Goal: Transaction & Acquisition: Register for event/course

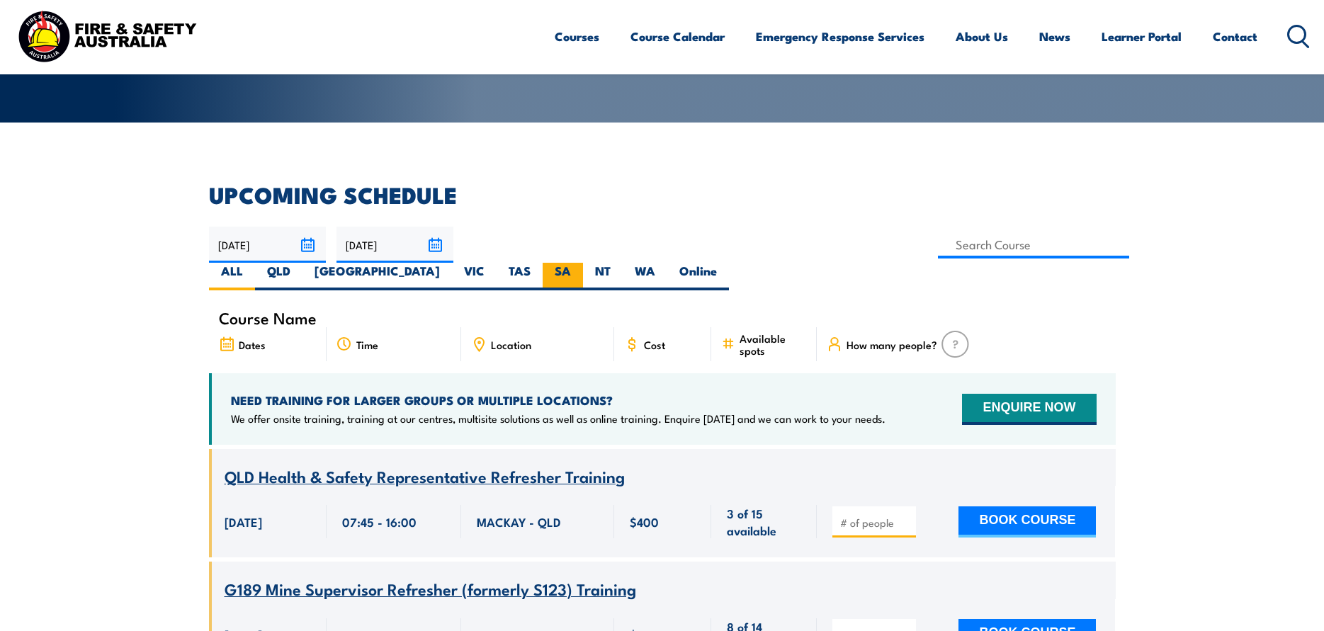
click at [583, 263] on label "SA" at bounding box center [563, 277] width 40 height 28
click at [580, 263] on input "SA" at bounding box center [575, 267] width 9 height 9
radio input "true"
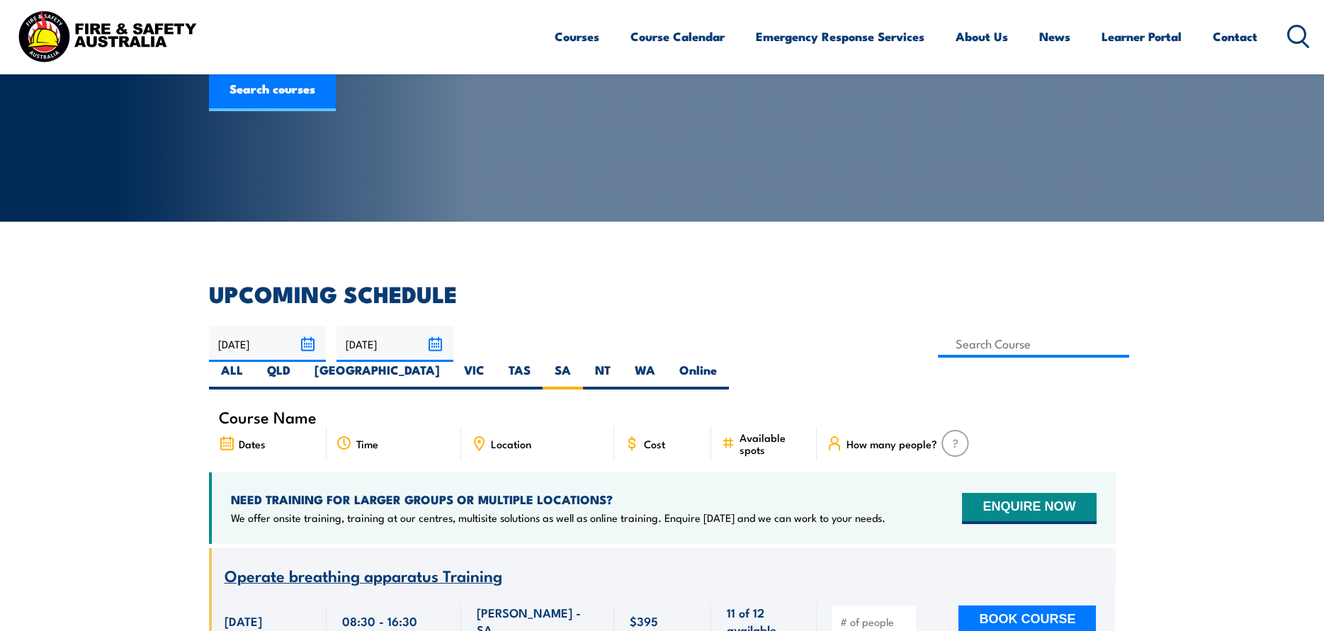
scroll to position [113, 0]
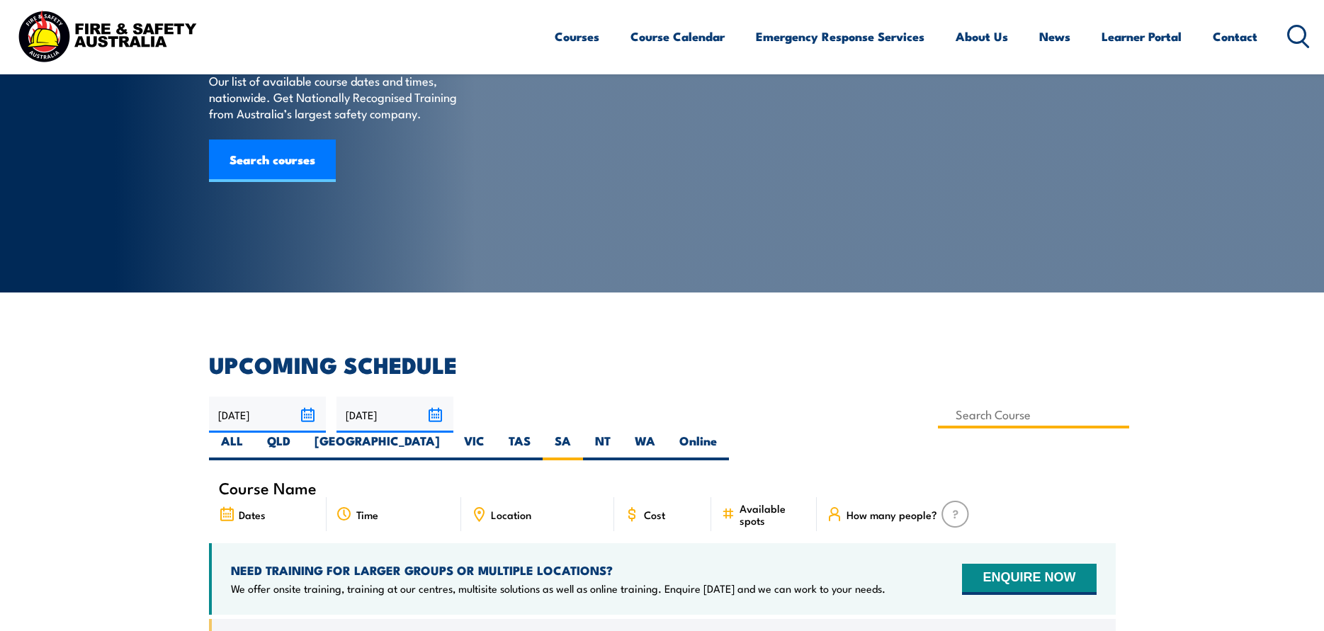
click at [938, 418] on input at bounding box center [1034, 415] width 192 height 28
type input "Confined Space Entry Refresher Training"
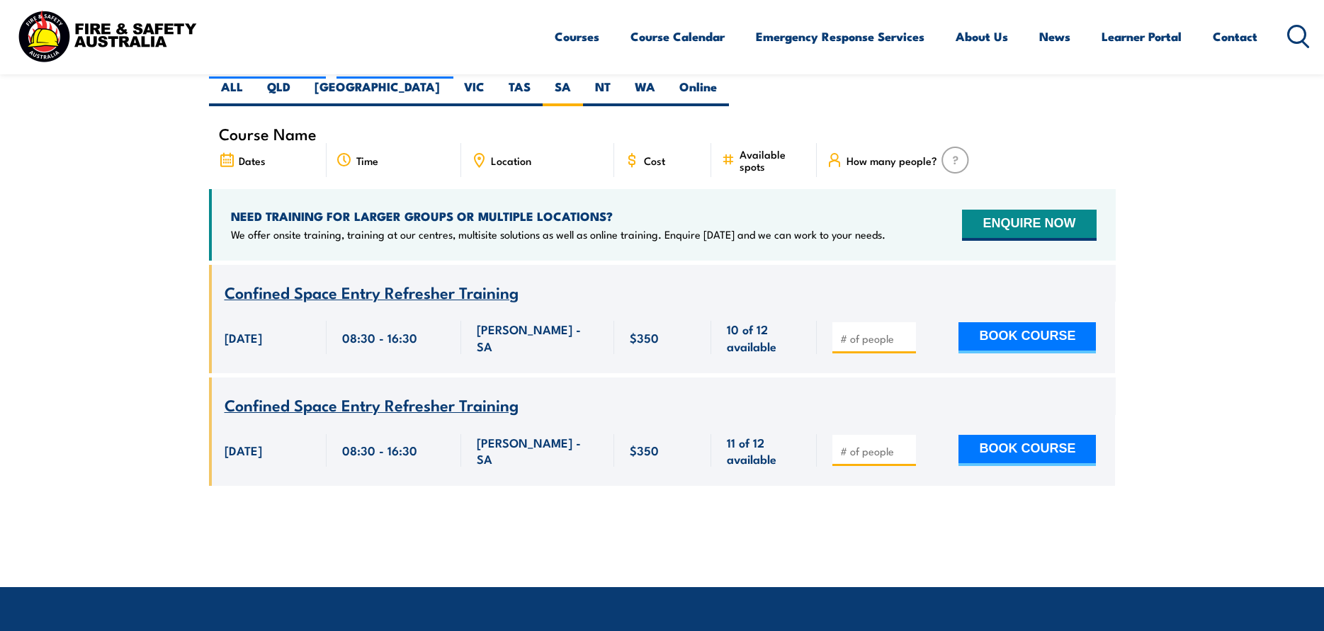
click at [881, 331] on input "number" at bounding box center [875, 338] width 71 height 14
type input "3"
click at [1016, 322] on button "BOOK COURSE" at bounding box center [1026, 337] width 137 height 31
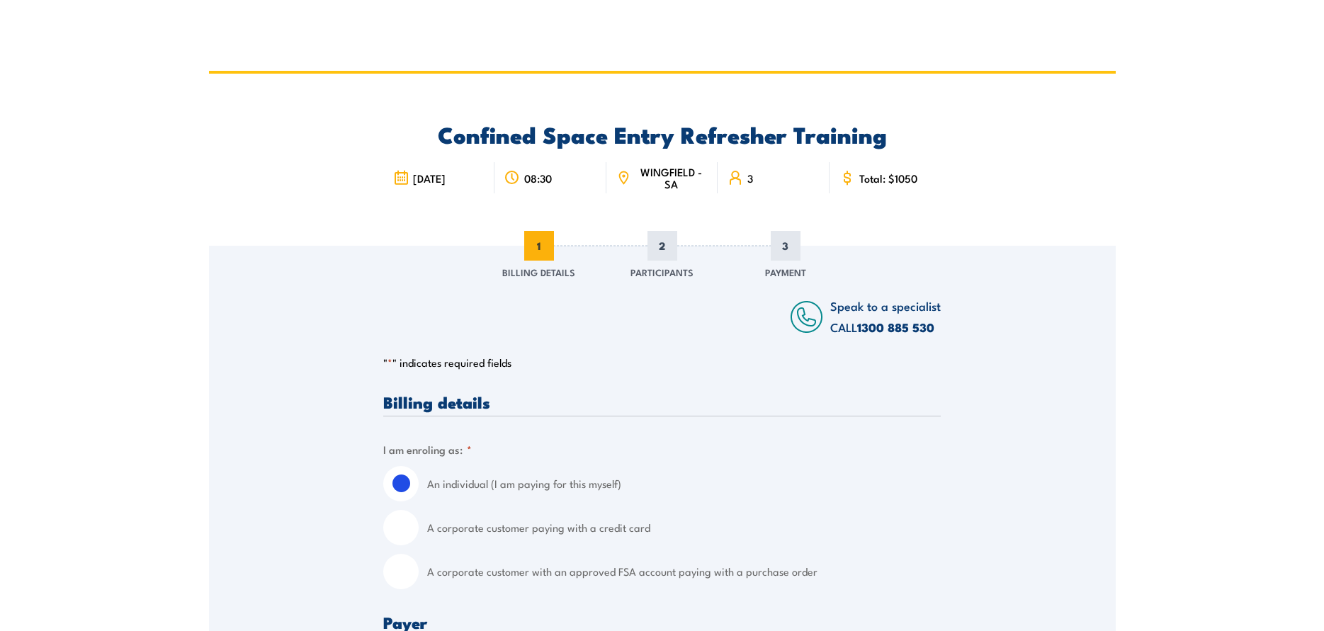
click at [411, 576] on input "A corporate customer with an approved FSA account paying with a purchase order" at bounding box center [400, 571] width 35 height 35
radio input "true"
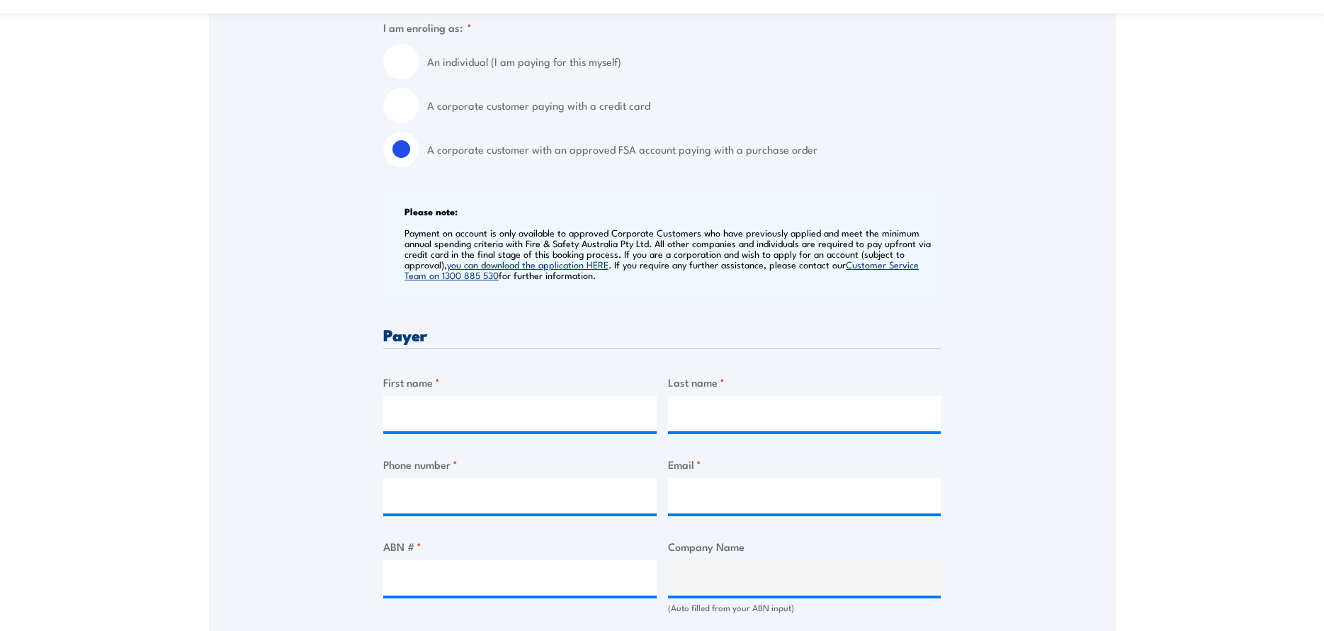
scroll to position [425, 0]
click at [460, 411] on input "First name *" at bounding box center [519, 410] width 273 height 35
type input "[PERSON_NAME]"
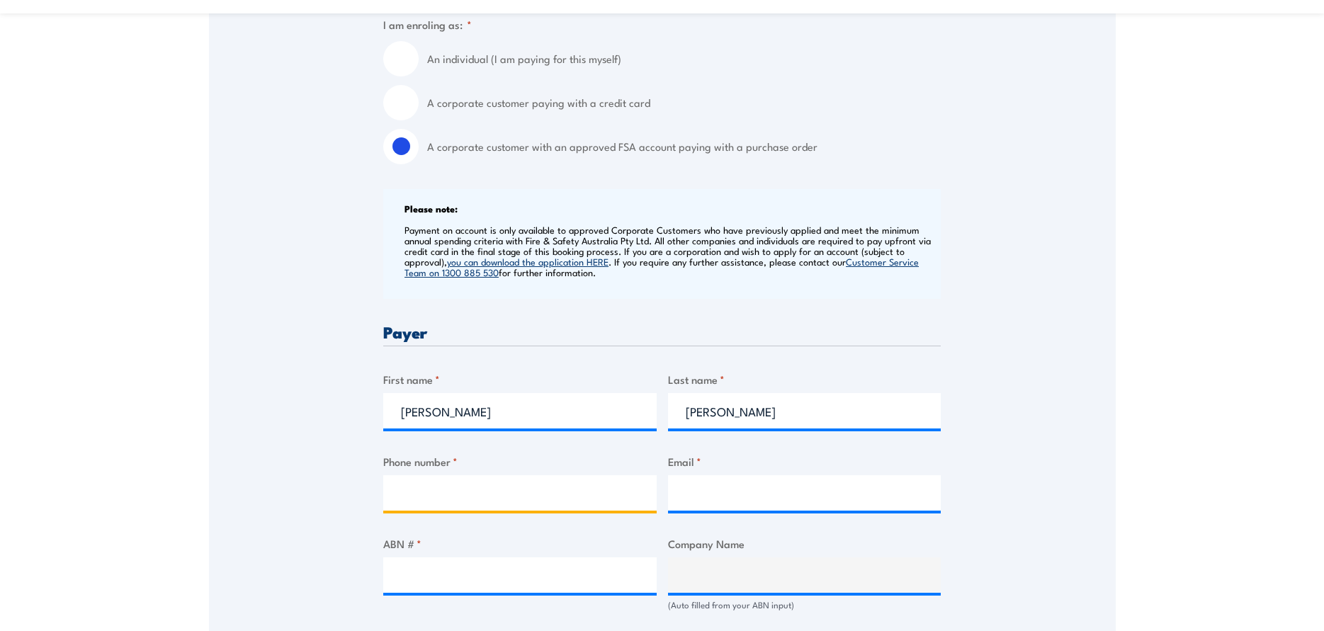
type input "0408561265"
click at [699, 497] on input "Email *" at bounding box center [804, 492] width 273 height 35
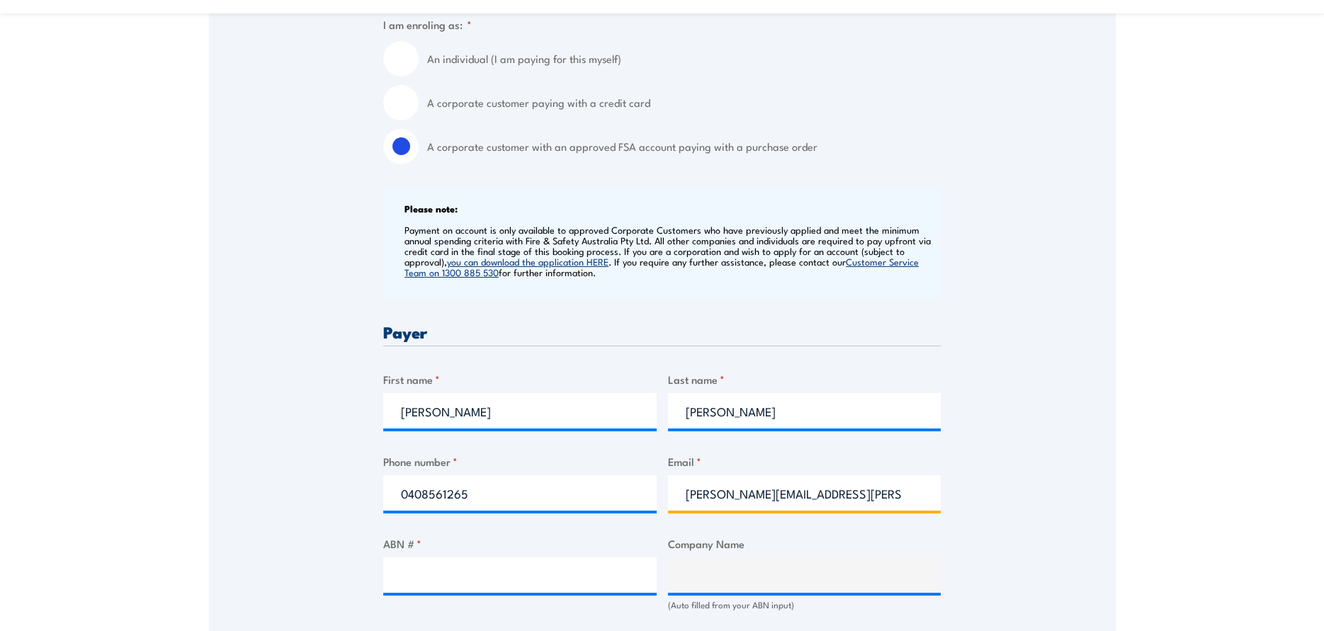
type input "[PERSON_NAME][EMAIL_ADDRESS][PERSON_NAME][DOMAIN_NAME]"
click at [422, 576] on input "ABN # *" at bounding box center [519, 574] width 273 height 35
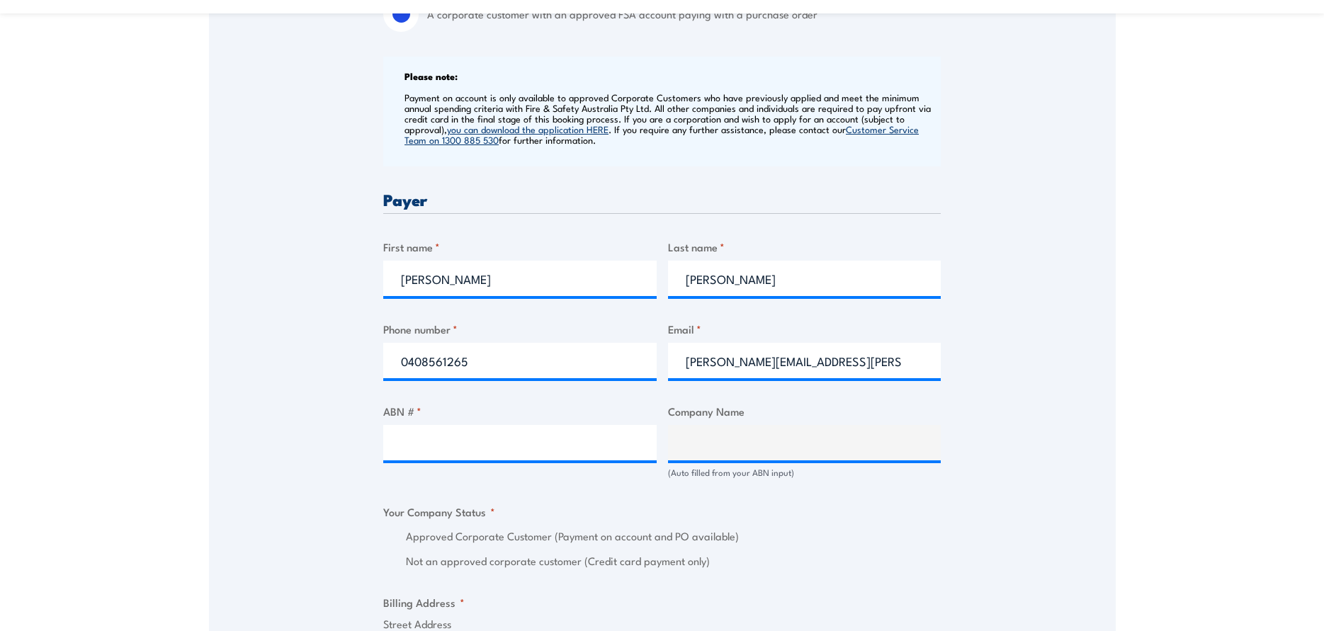
scroll to position [567, 0]
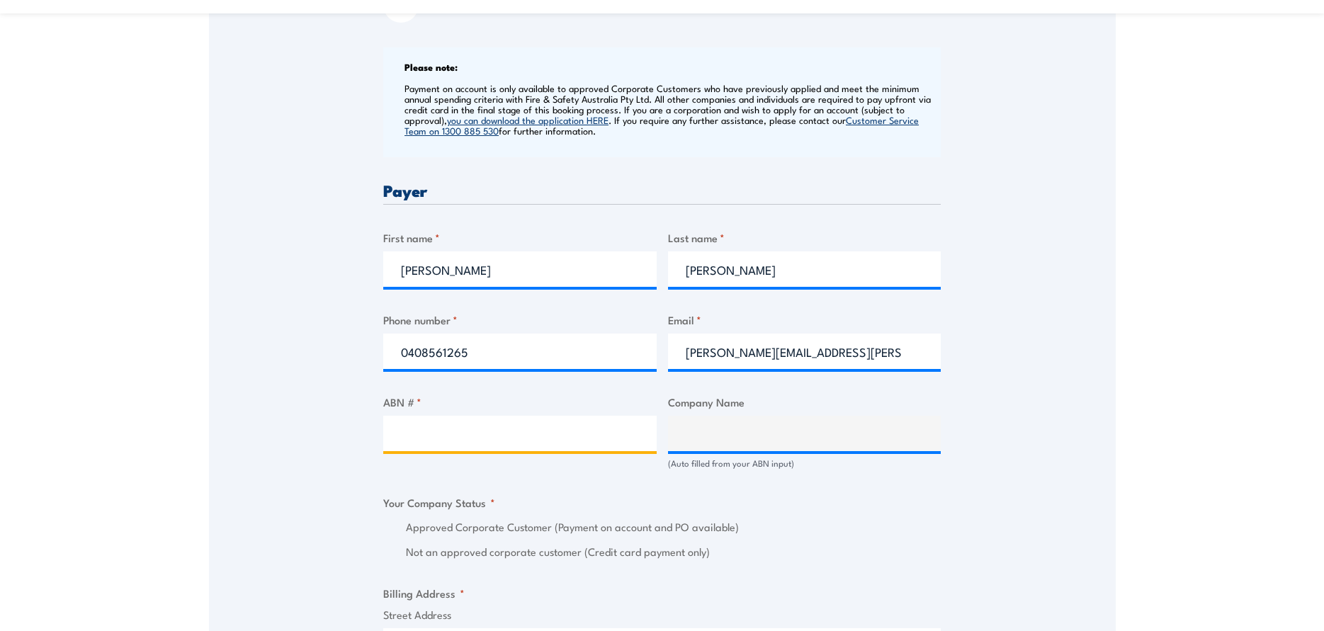
click at [493, 432] on input "ABN # *" at bounding box center [519, 433] width 273 height 35
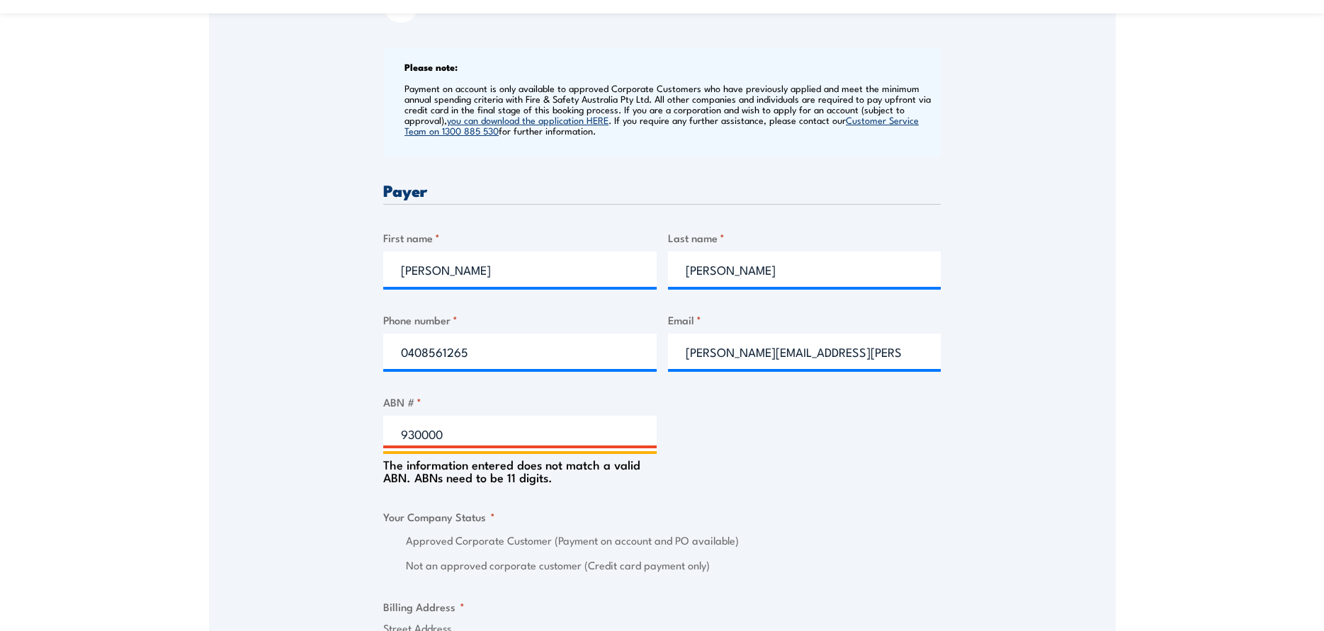
click at [453, 431] on input "930000" at bounding box center [519, 433] width 273 height 35
paste input "93000 020 799"
drag, startPoint x: 445, startPoint y: 433, endPoint x: 452, endPoint y: 428, distance: 8.1
click at [447, 433] on input "93000093000 020 799" at bounding box center [519, 433] width 273 height 35
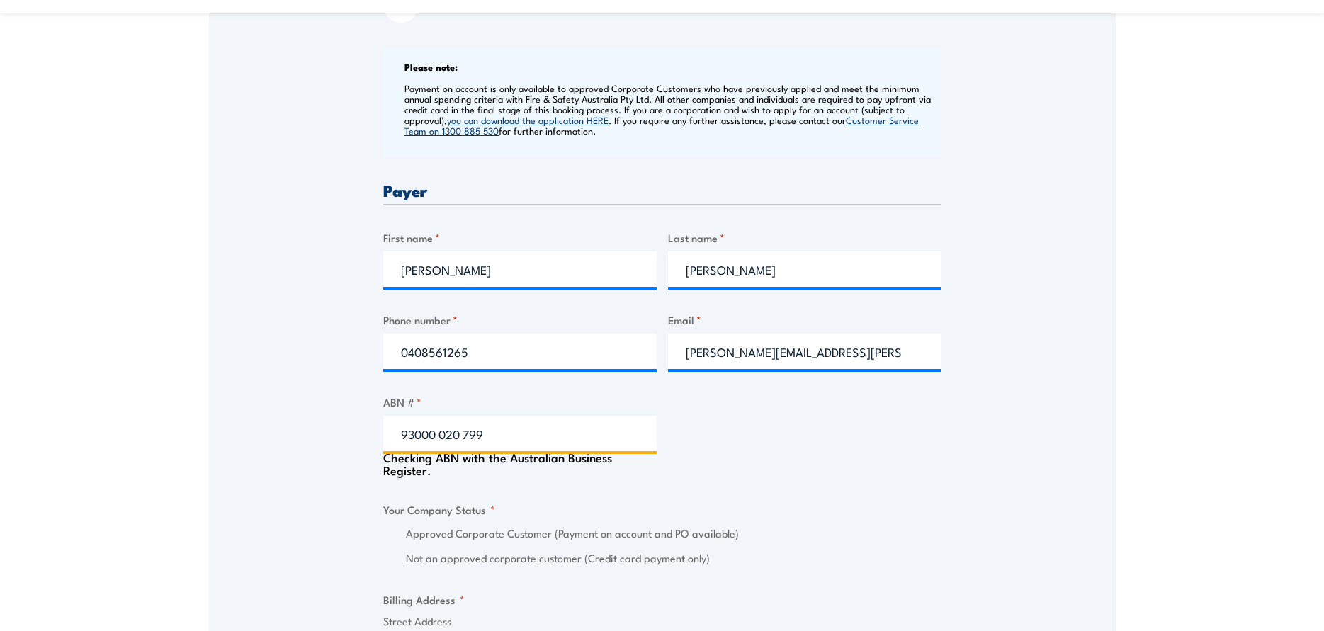
click at [553, 428] on input "93000 020 799" at bounding box center [519, 433] width 273 height 35
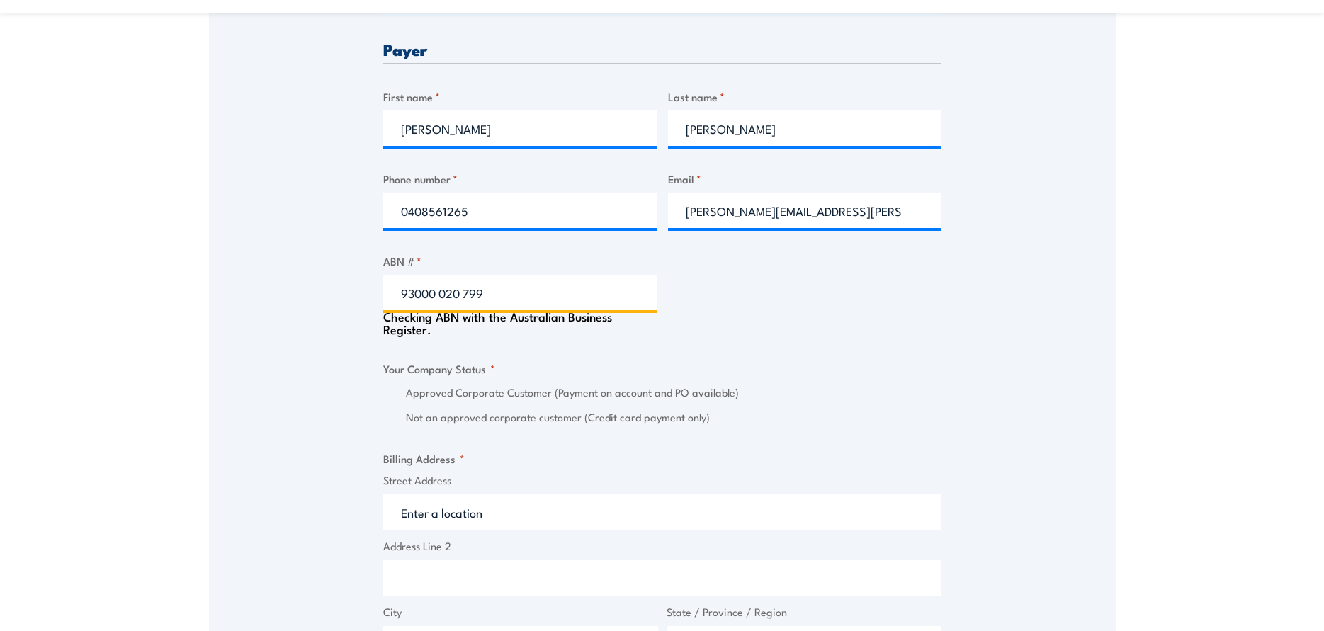
scroll to position [708, 0]
click at [441, 293] on input "93000 020 799" at bounding box center [519, 291] width 273 height 35
click at [464, 288] on input "93000020 799" at bounding box center [519, 291] width 273 height 35
click at [482, 287] on input "93000020799" at bounding box center [519, 291] width 273 height 35
type input "93000020799"
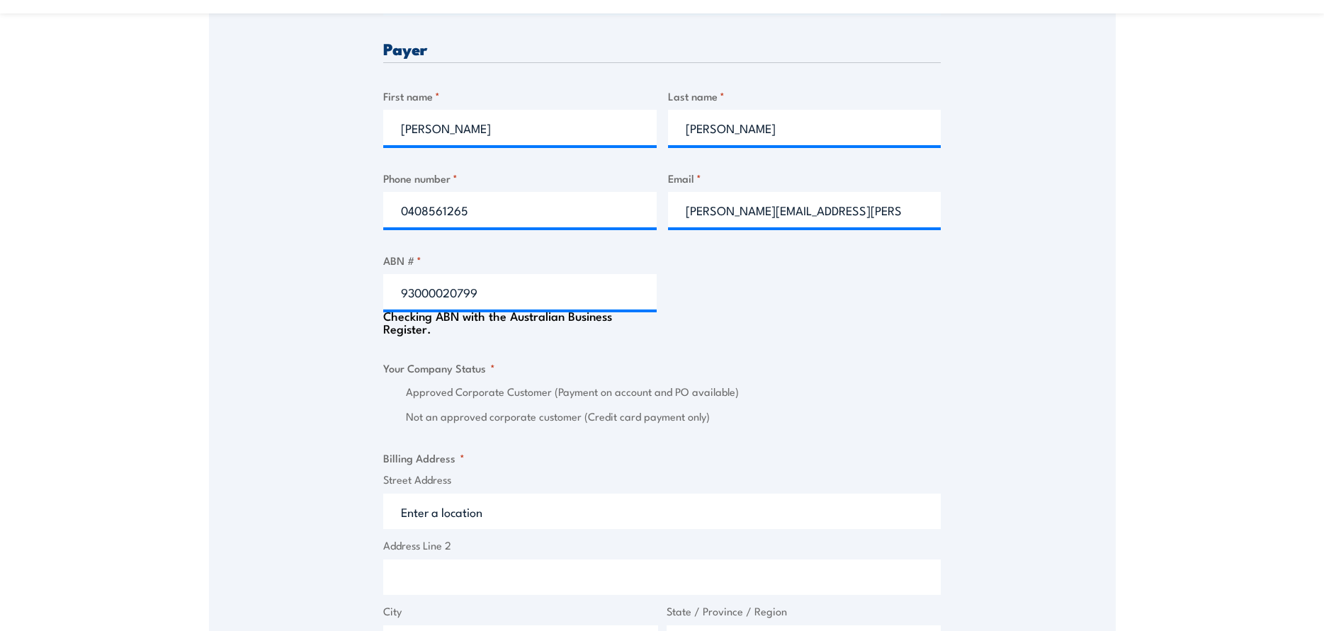
click at [578, 320] on div "Checking ABN with the Australian Business Register." at bounding box center [519, 322] width 273 height 25
click at [572, 297] on input "93000020799" at bounding box center [519, 291] width 273 height 35
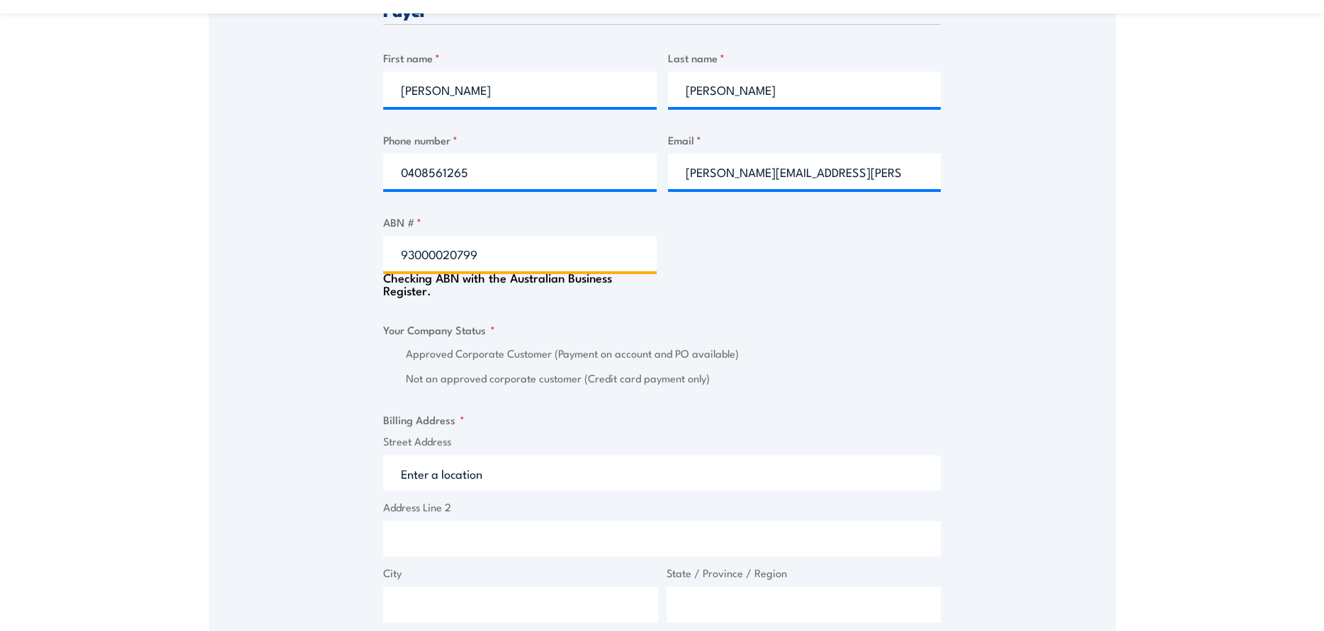
scroll to position [779, 0]
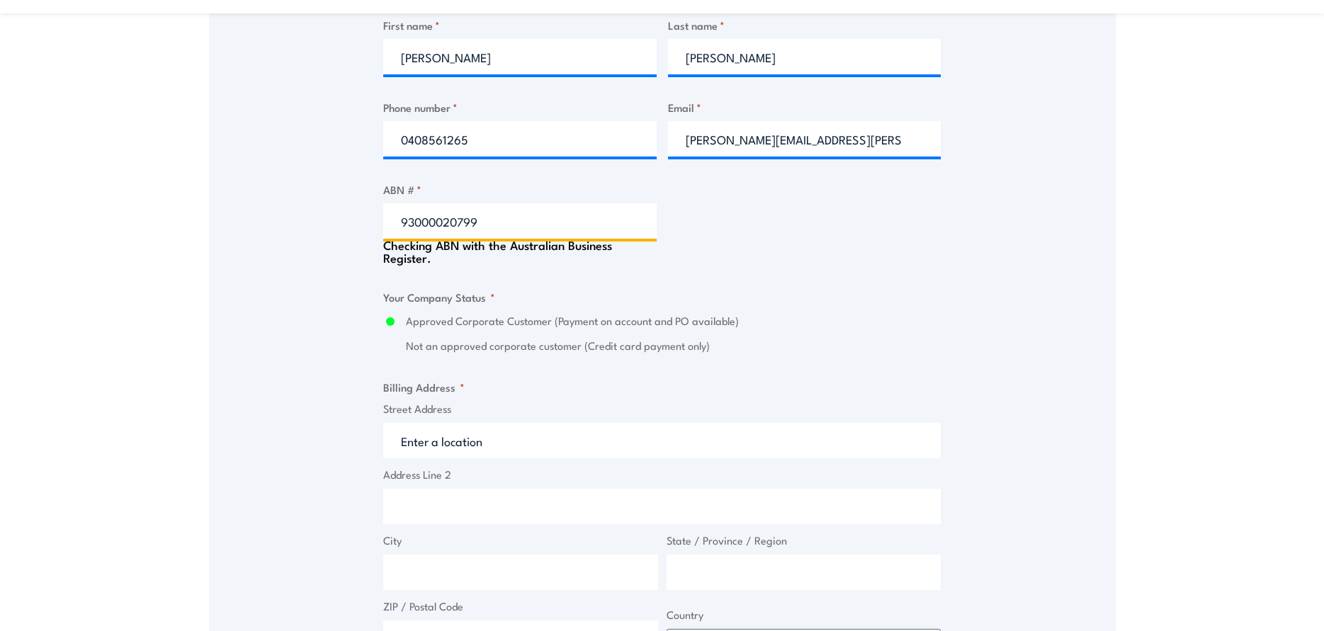
type input "GILBARCO AUSTRALIA PTY LTD"
radio input "true"
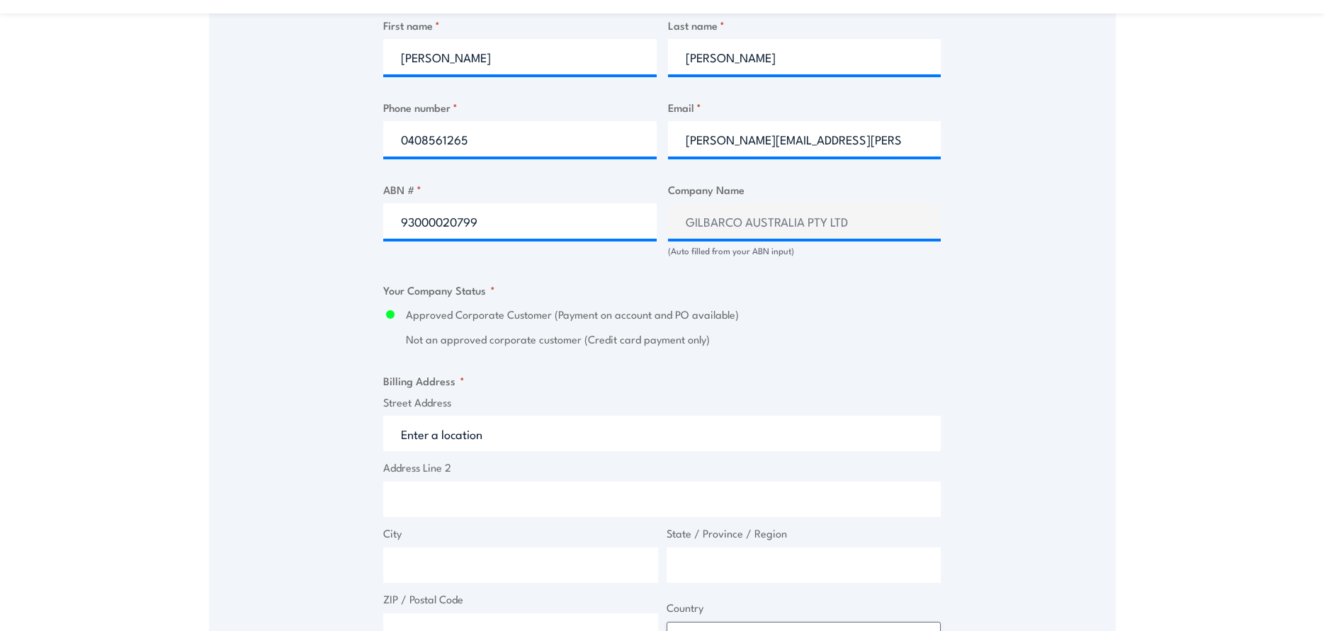
click at [445, 436] on input "Street Address" at bounding box center [661, 433] width 557 height 35
click at [496, 434] on input "Street Address" at bounding box center [661, 433] width 557 height 35
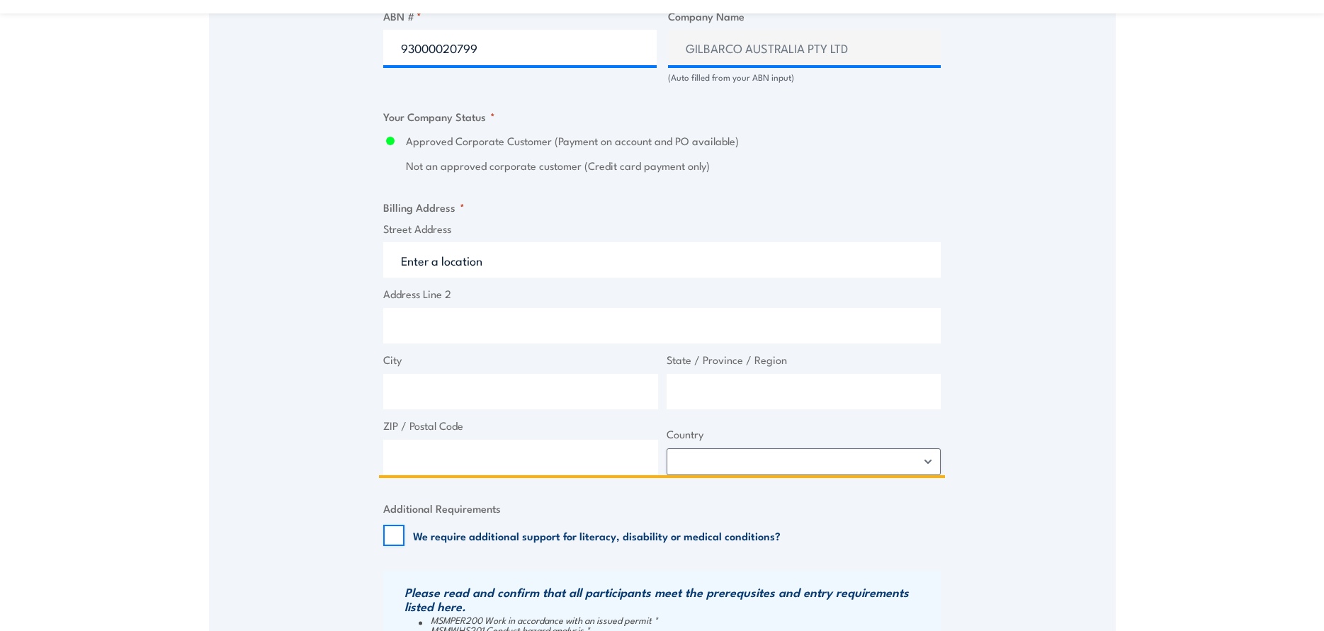
scroll to position [921, 0]
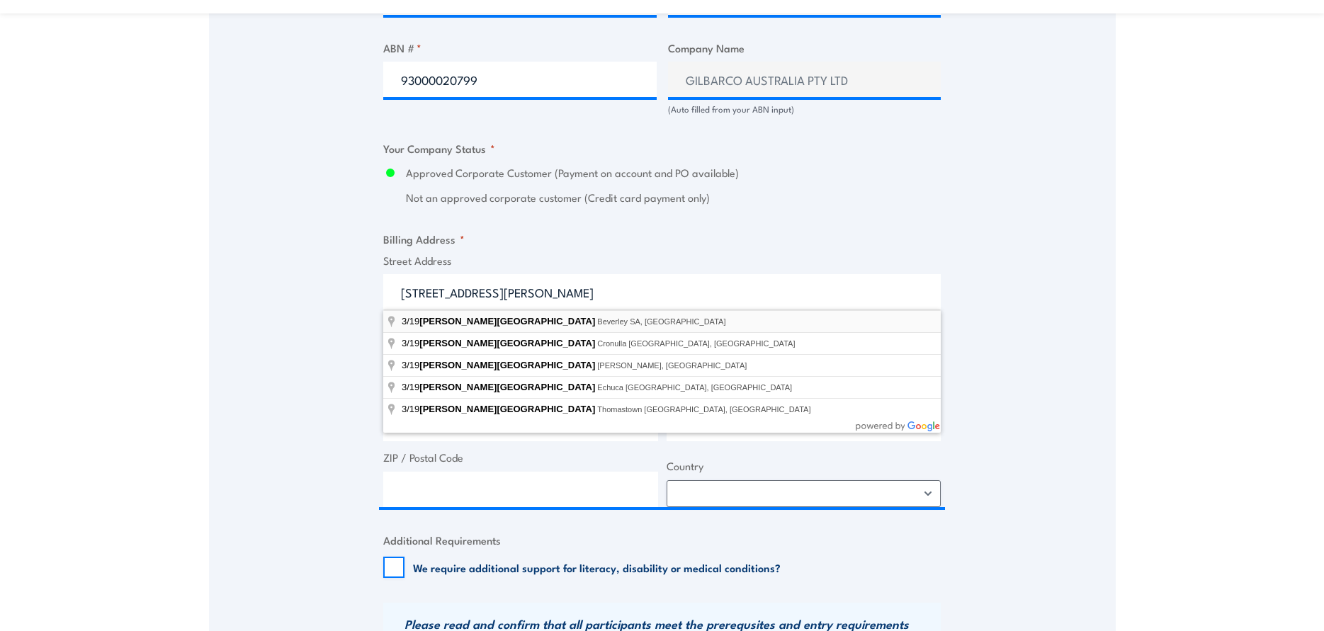
type input "[STREET_ADDRESS][PERSON_NAME]"
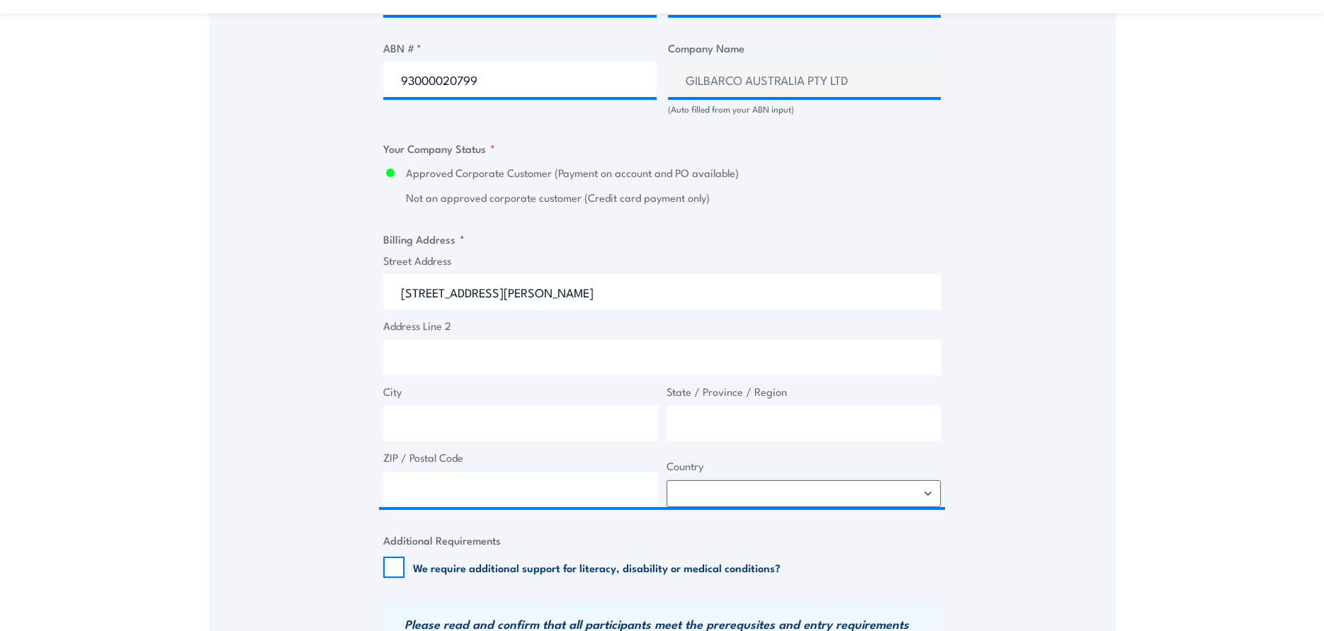
type input "[STREET_ADDRESS][PERSON_NAME]"
type input "Beverley"
type input "[GEOGRAPHIC_DATA]"
type input "5009"
select select "[GEOGRAPHIC_DATA]"
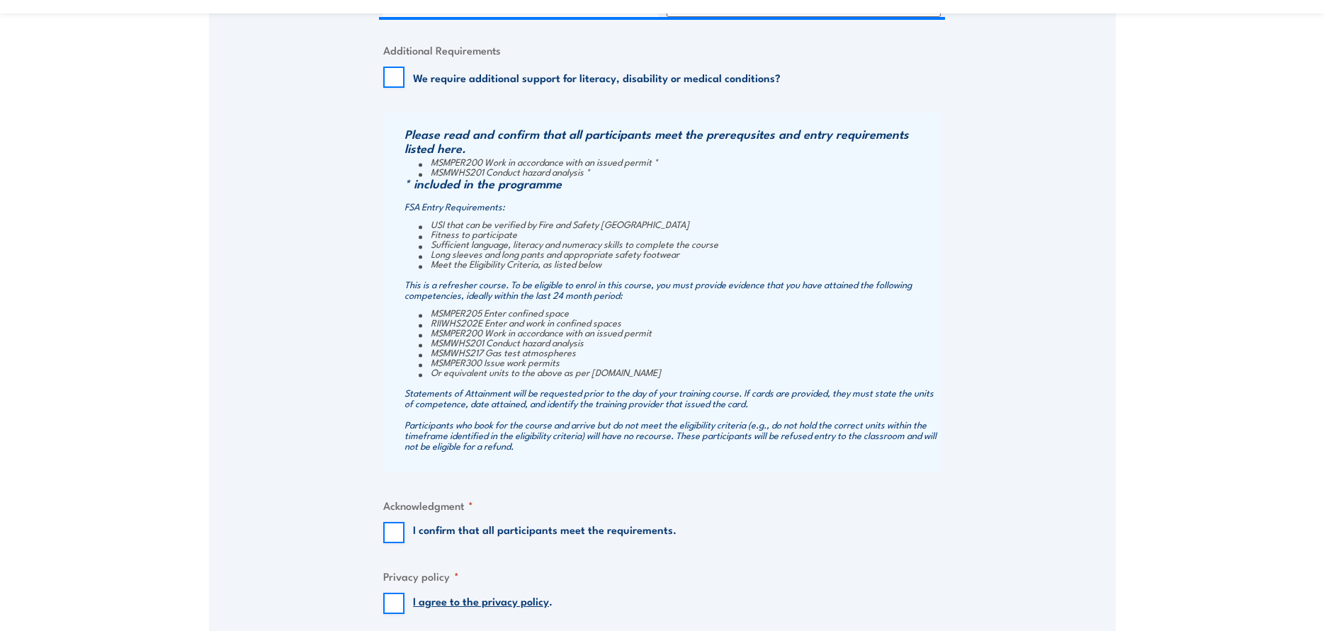
scroll to position [1416, 0]
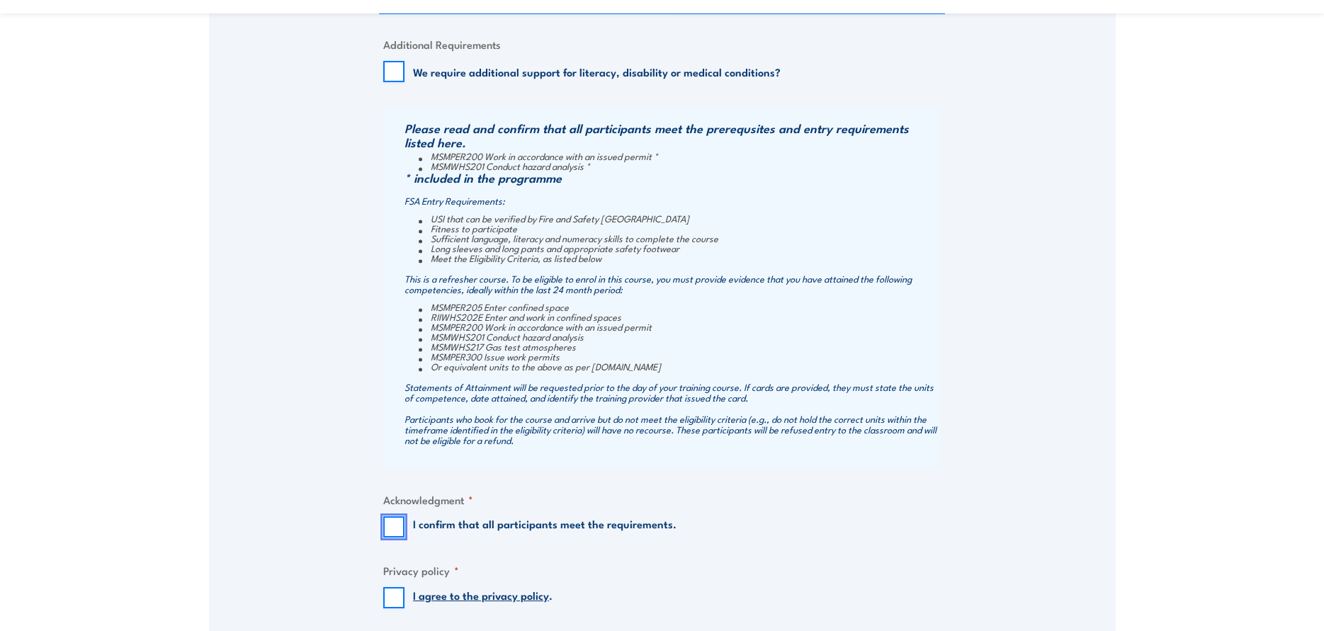
click at [399, 523] on input "I confirm that all participants meet the requirements." at bounding box center [393, 526] width 21 height 21
checkbox input "true"
drag, startPoint x: 400, startPoint y: 599, endPoint x: 469, endPoint y: 562, distance: 78.3
click at [401, 598] on input "I agree to the privacy policy ." at bounding box center [393, 597] width 21 height 21
checkbox input "true"
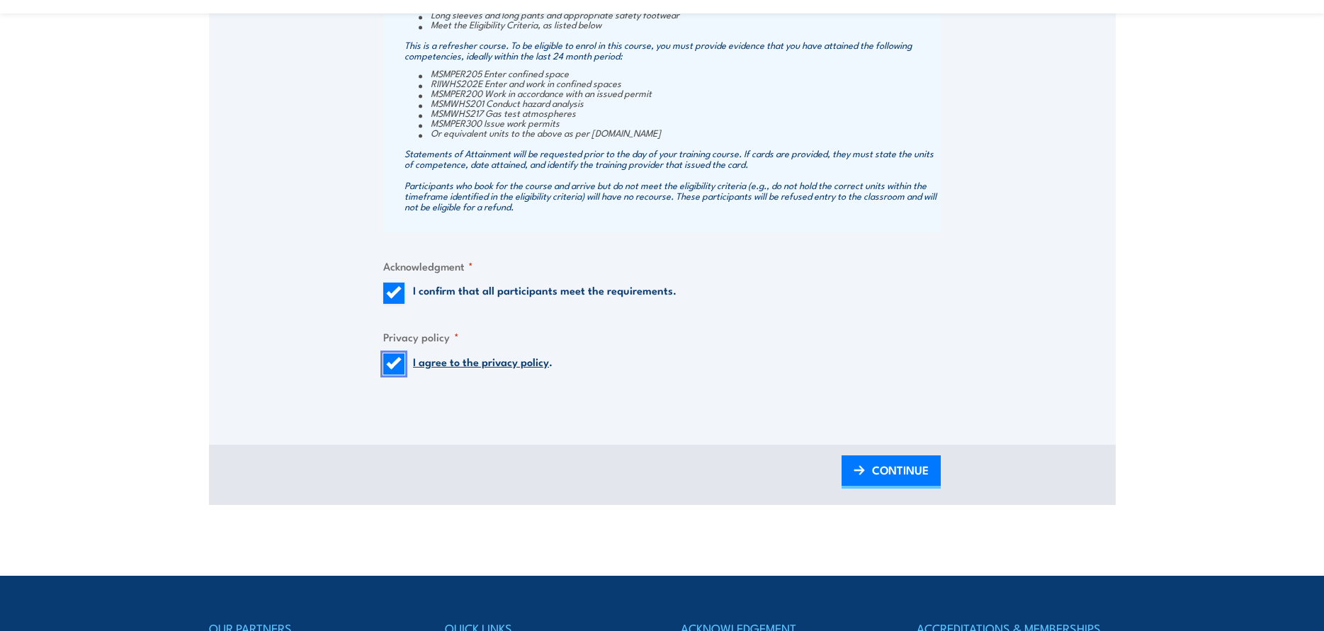
scroll to position [1700, 0]
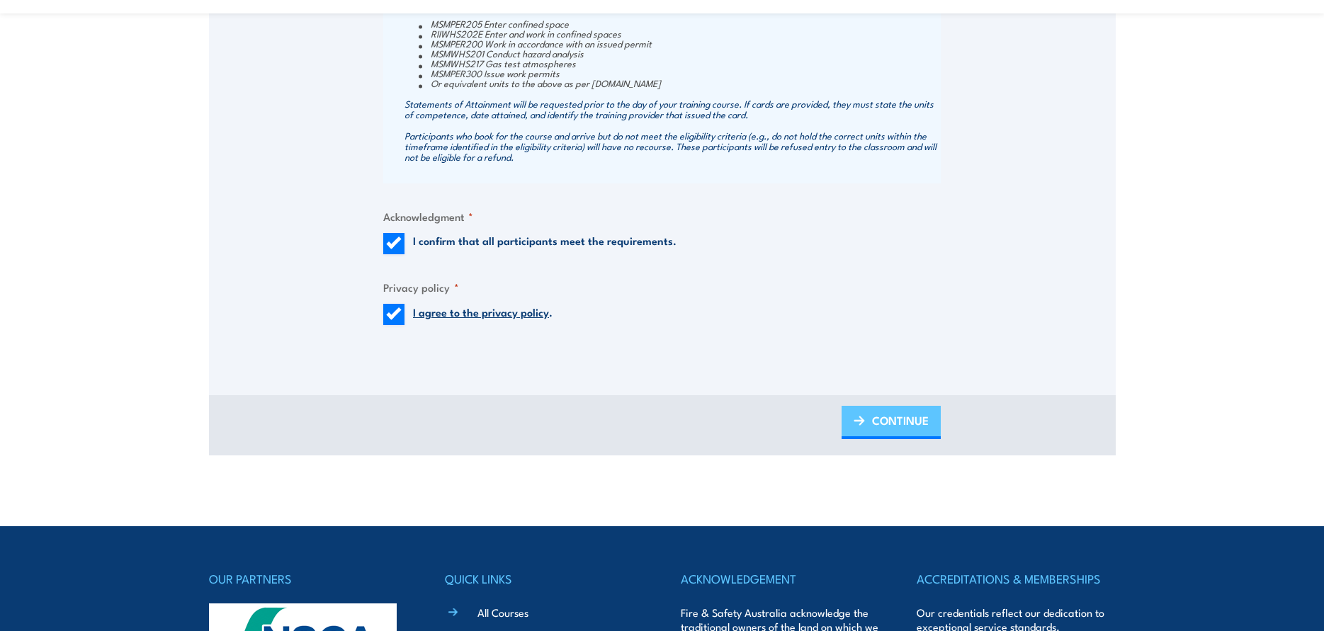
click at [881, 426] on span "CONTINUE" at bounding box center [900, 421] width 57 height 38
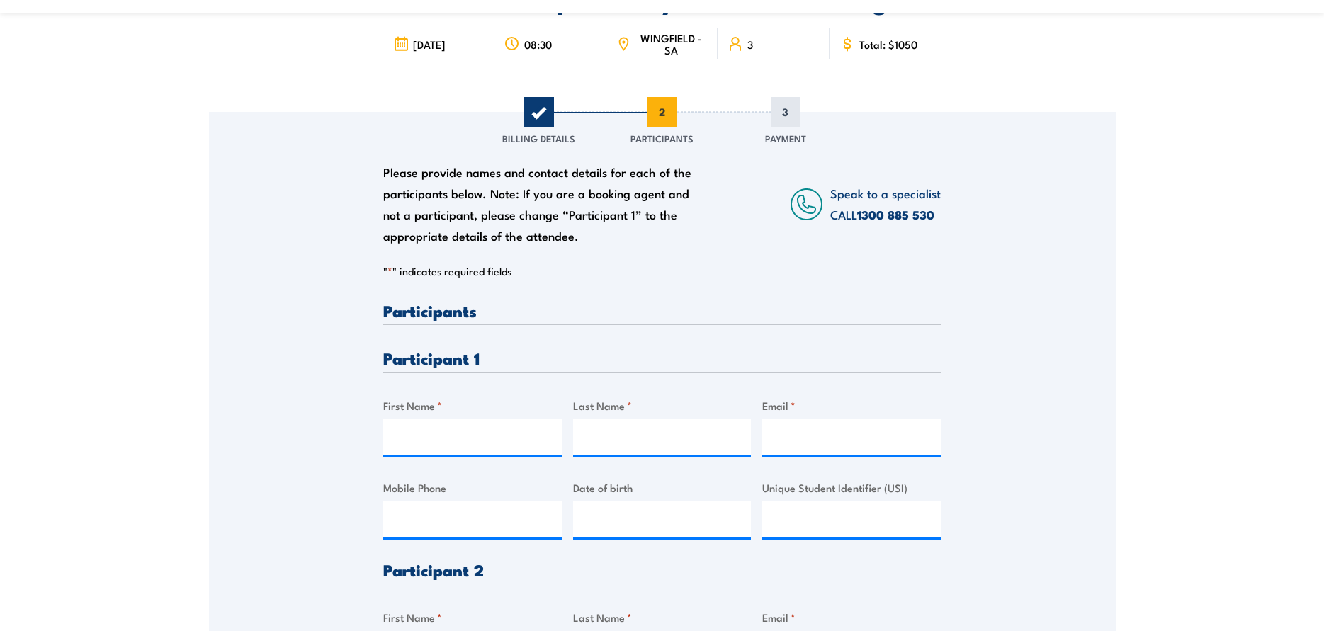
scroll to position [212, 0]
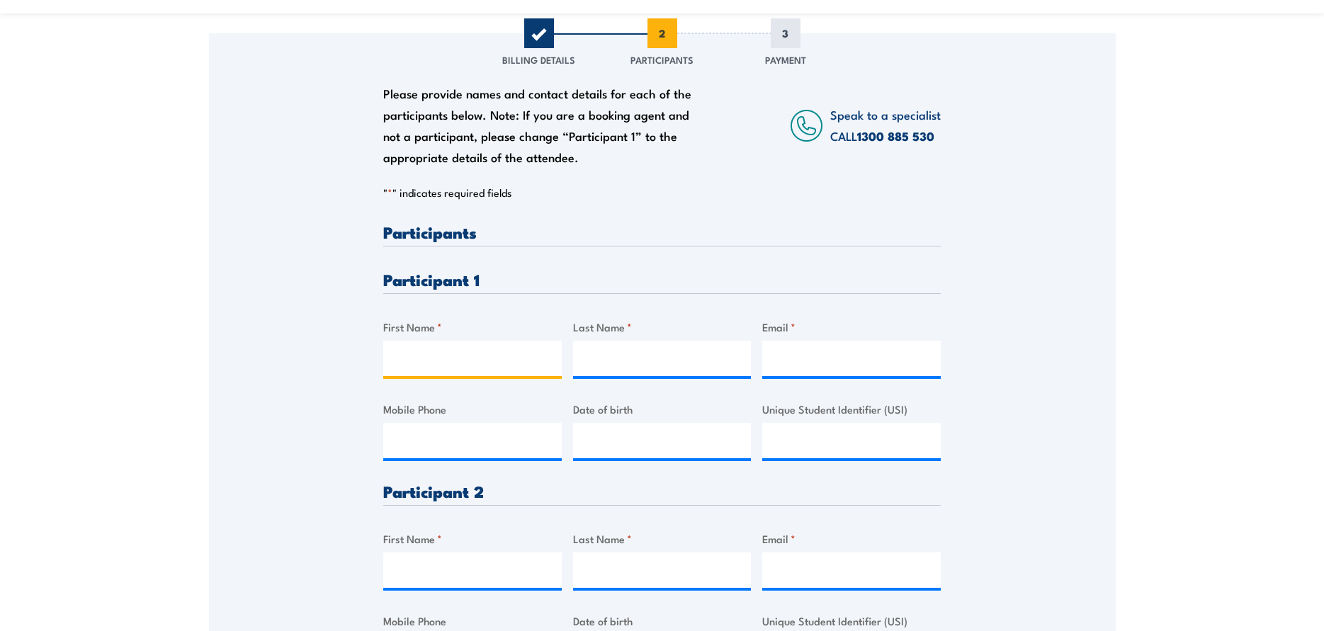
click at [426, 356] on input "First Name *" at bounding box center [472, 358] width 178 height 35
type input "p"
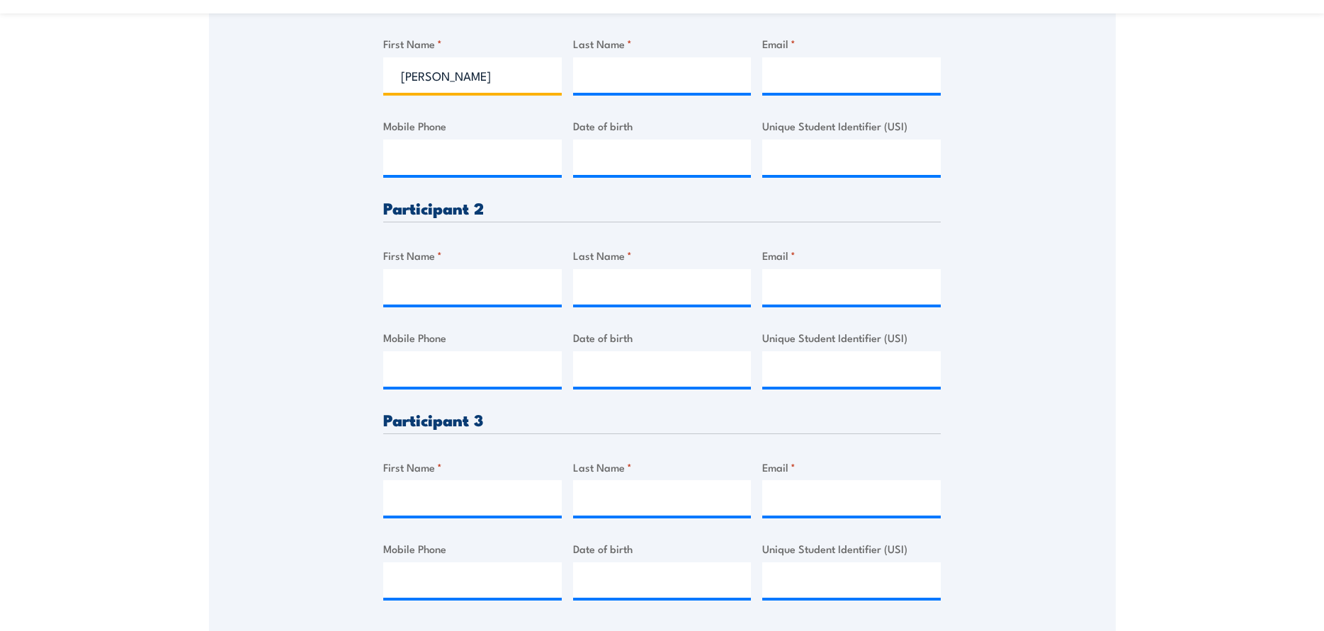
scroll to position [425, 0]
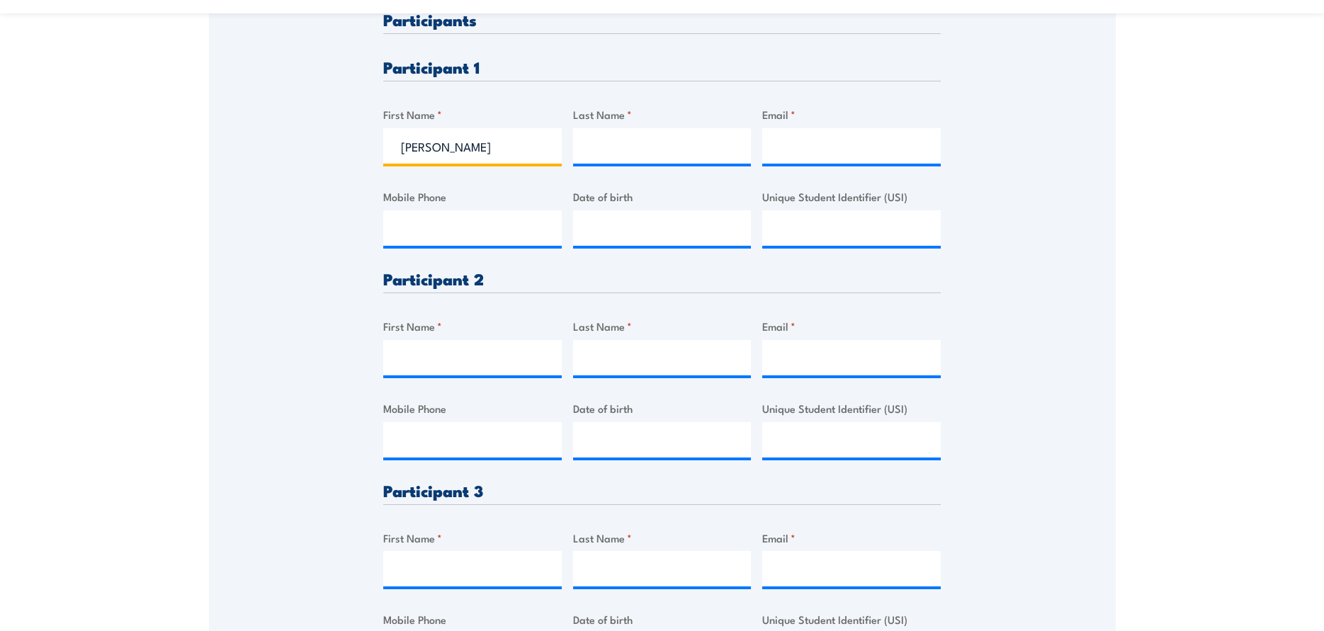
type input "[PERSON_NAME]"
click at [610, 146] on input "Last Name *" at bounding box center [662, 145] width 178 height 35
type input "[PERSON_NAME]"
click at [790, 130] on input "Email *" at bounding box center [851, 145] width 178 height 35
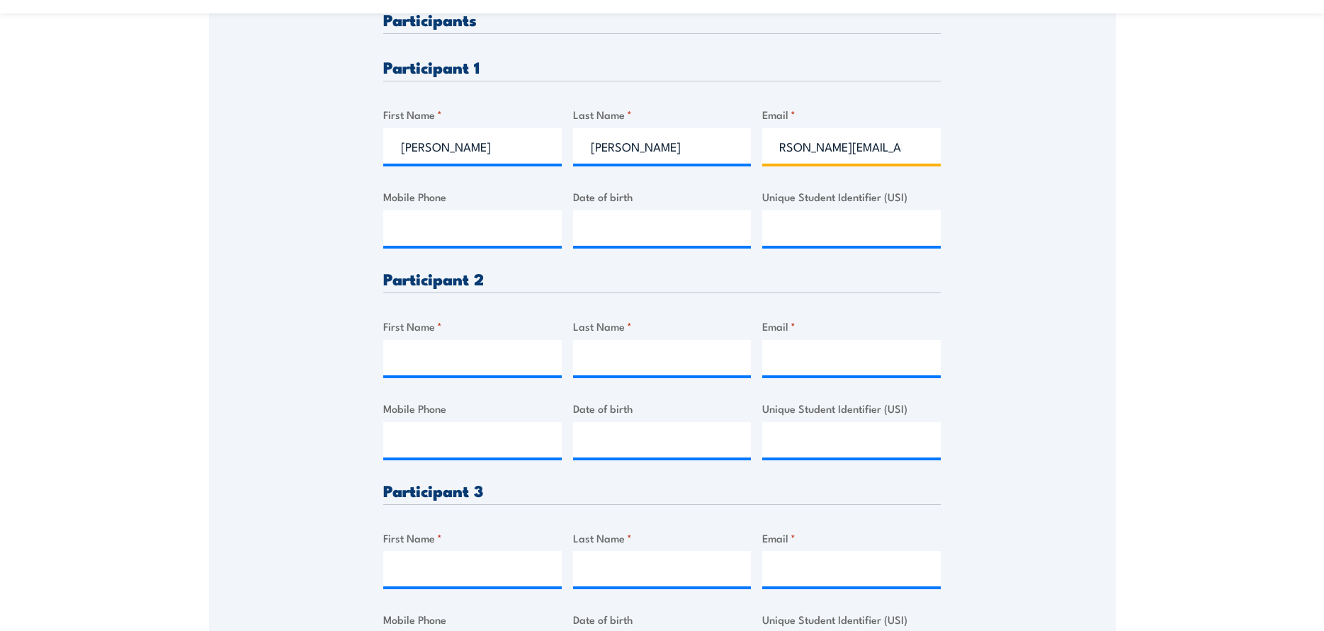
scroll to position [0, 28]
type input "[PERSON_NAME][EMAIL_ADDRESS][PERSON_NAME][DOMAIN_NAME]"
click at [450, 232] on input "Mobile Phone" at bounding box center [472, 227] width 178 height 35
type input "0408566816"
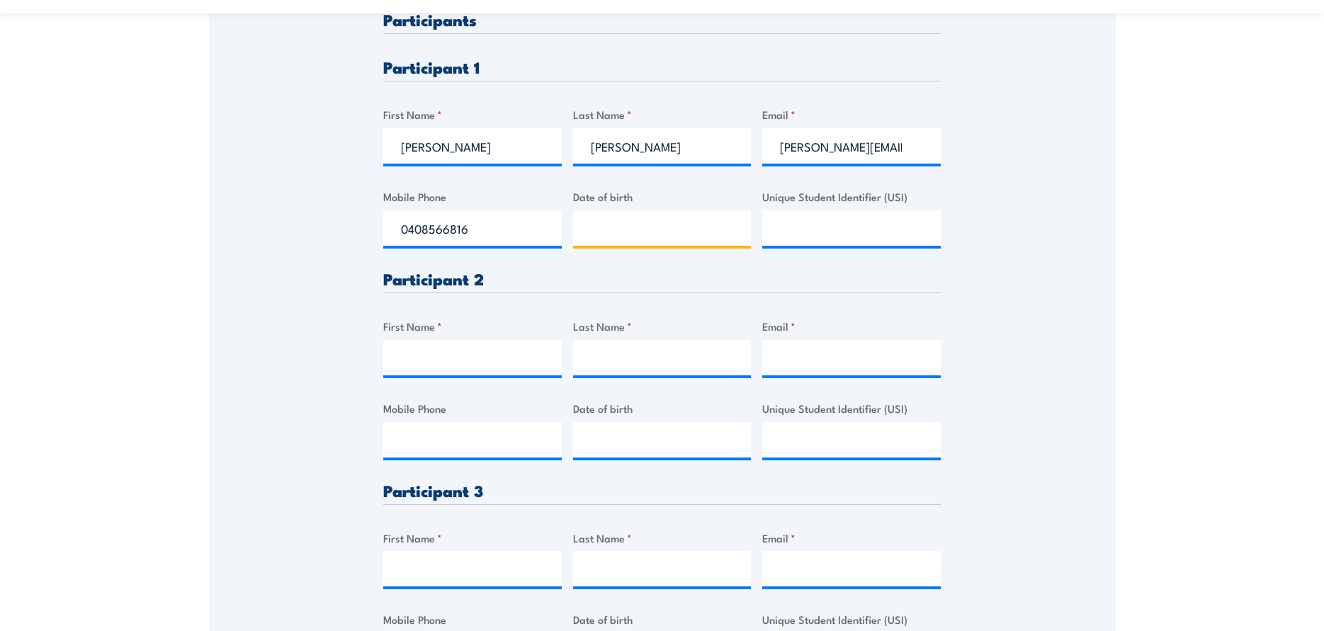
type input "__/__/____"
click at [615, 232] on input "__/__/____" at bounding box center [662, 227] width 178 height 35
click at [781, 231] on input "Unique Student Identifier (USI)" at bounding box center [851, 227] width 178 height 35
click at [623, 228] on input "__/__/____" at bounding box center [662, 227] width 178 height 35
click at [598, 222] on input "__/__/____" at bounding box center [662, 227] width 178 height 35
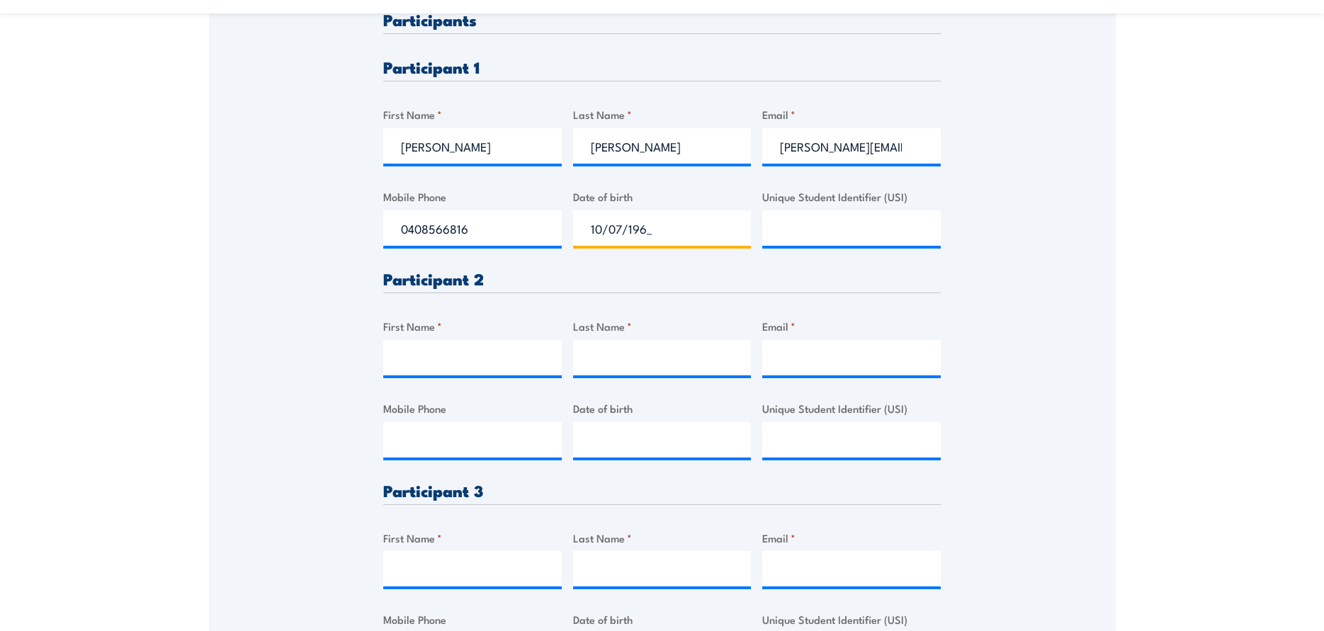
type input "[DATE]"
click at [795, 222] on input "Unique Student Identifier (USI)" at bounding box center [851, 227] width 178 height 35
paste input "SW6GWTPKJG"
type input "SW6GWTPKJG"
click at [486, 359] on input "First Name *" at bounding box center [472, 357] width 178 height 35
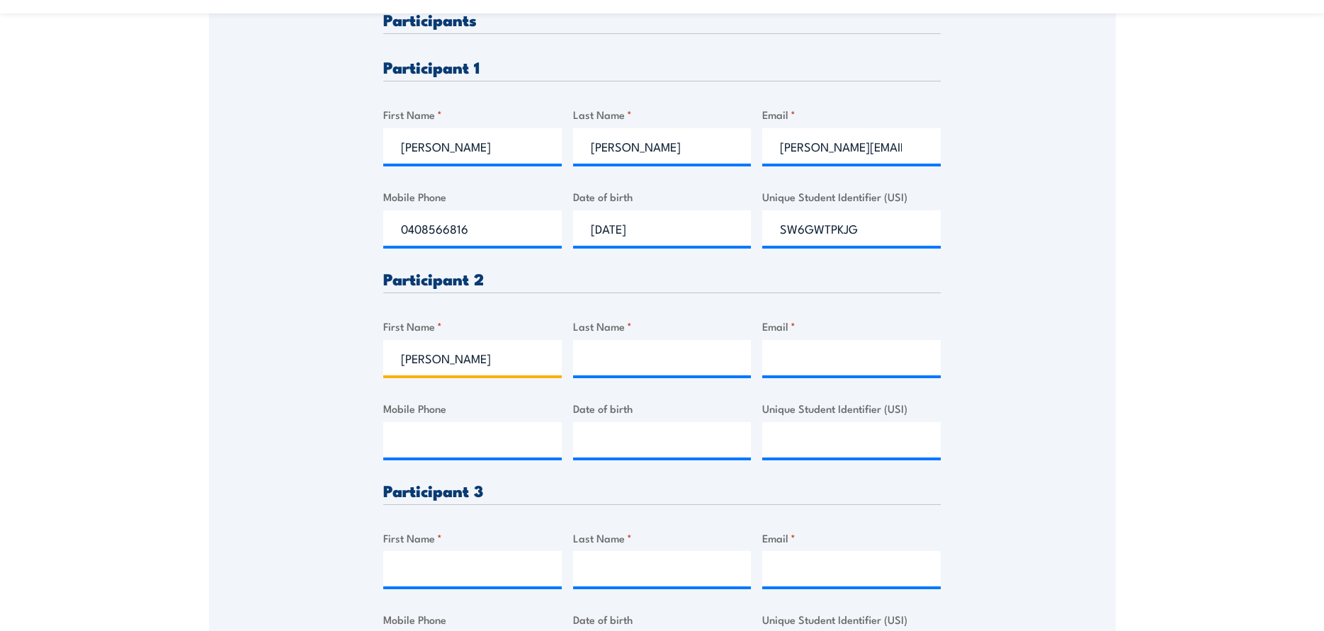
type input "[PERSON_NAME]"
click at [639, 351] on input "Last Name *" at bounding box center [662, 357] width 178 height 35
type input "[PERSON_NAME]"
click at [798, 354] on input "Email *" at bounding box center [851, 357] width 178 height 35
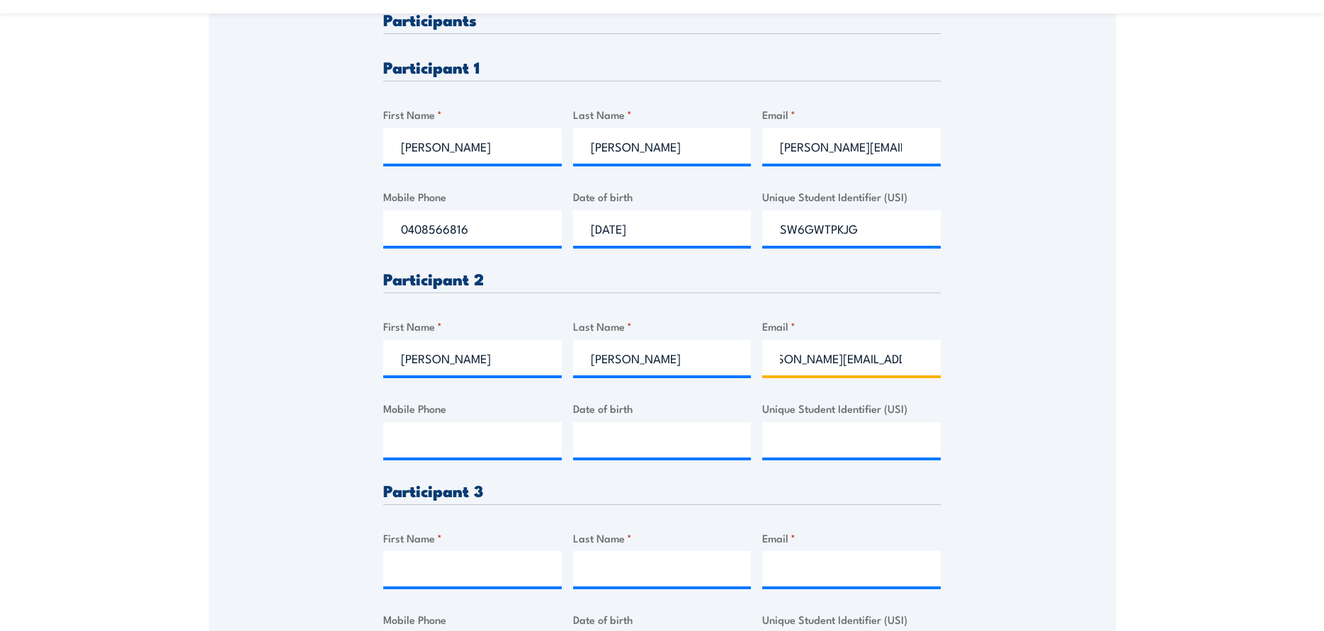
type input "[PERSON_NAME][EMAIL_ADDRESS][PERSON_NAME][DOMAIN_NAME]"
click at [494, 436] on input "Mobile Phone" at bounding box center [472, 439] width 178 height 35
type input "0408566343"
type input "__/__/____"
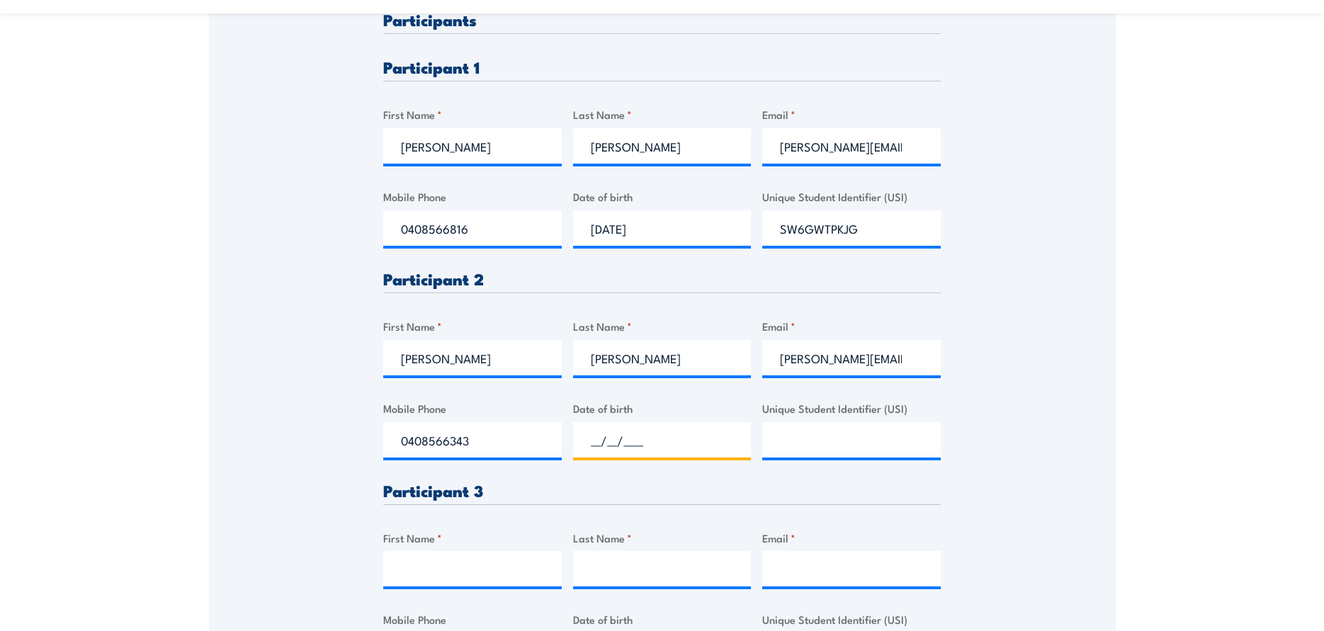
click at [619, 445] on input "__/__/____" at bounding box center [662, 439] width 178 height 35
click at [855, 445] on input "Unique Student Identifier (USI)" at bounding box center [851, 439] width 178 height 35
paste input "BXPGPXTPQV"
type input "BXPGPXTPQV"
click at [649, 442] on input "__/__/____" at bounding box center [662, 439] width 178 height 35
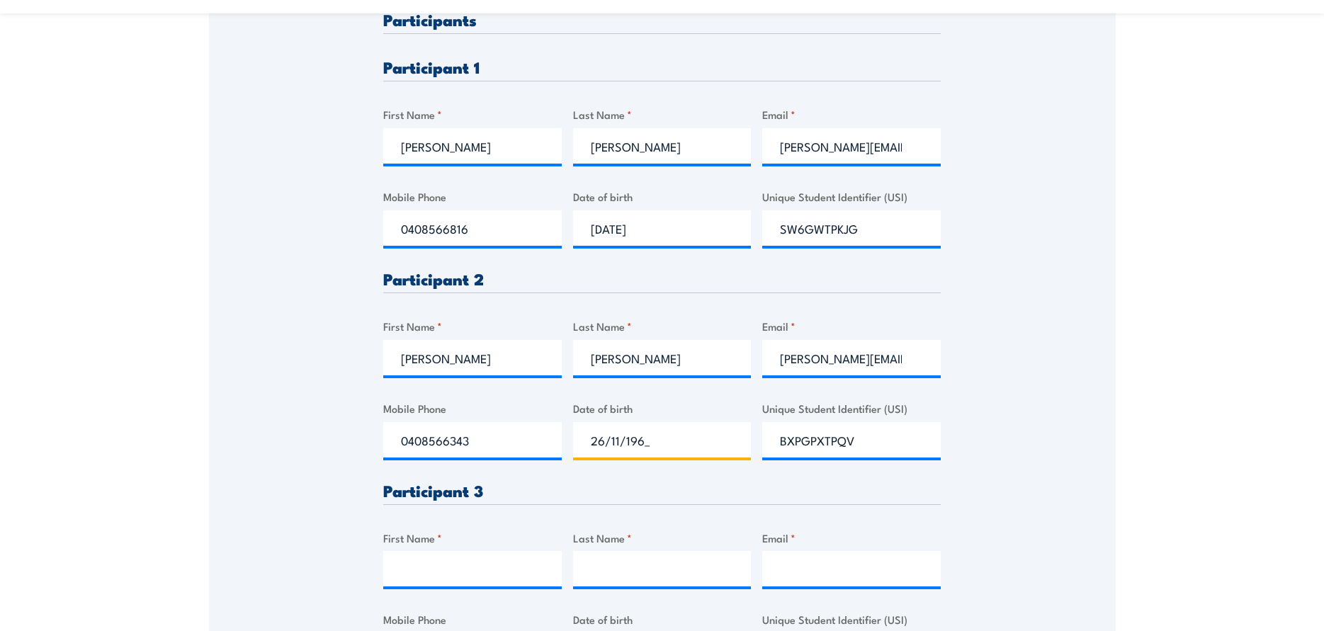
type input "[DATE]"
click at [654, 483] on h3 "Participant 3" at bounding box center [661, 490] width 557 height 16
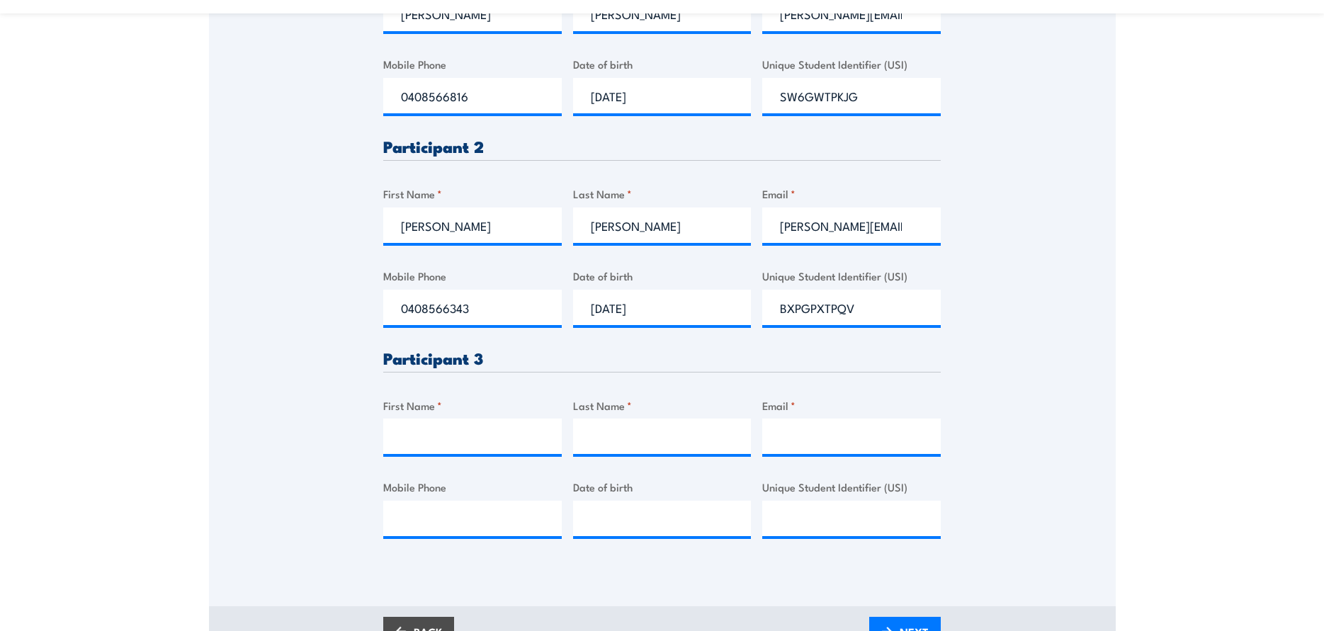
scroll to position [567, 0]
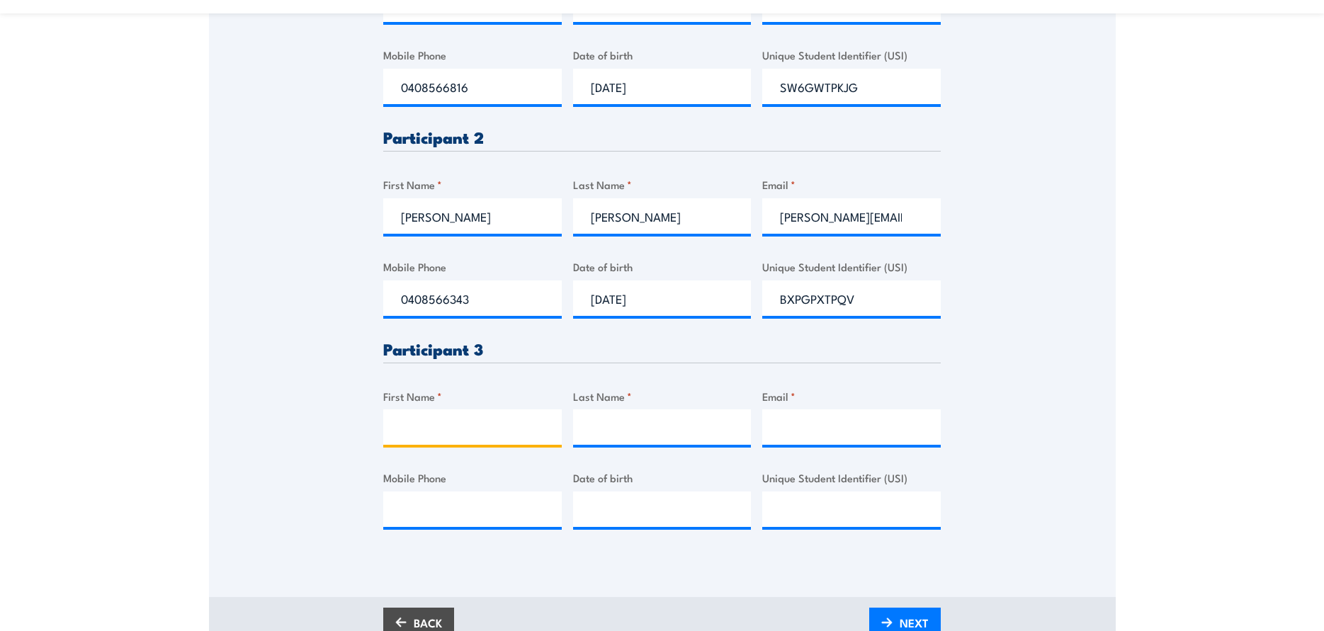
click at [432, 435] on input "First Name *" at bounding box center [472, 426] width 178 height 35
type input "[PERSON_NAME]"
click at [590, 431] on input "Last Name *" at bounding box center [662, 426] width 178 height 35
type input "Lottering"
click at [789, 429] on input "Email *" at bounding box center [851, 426] width 178 height 35
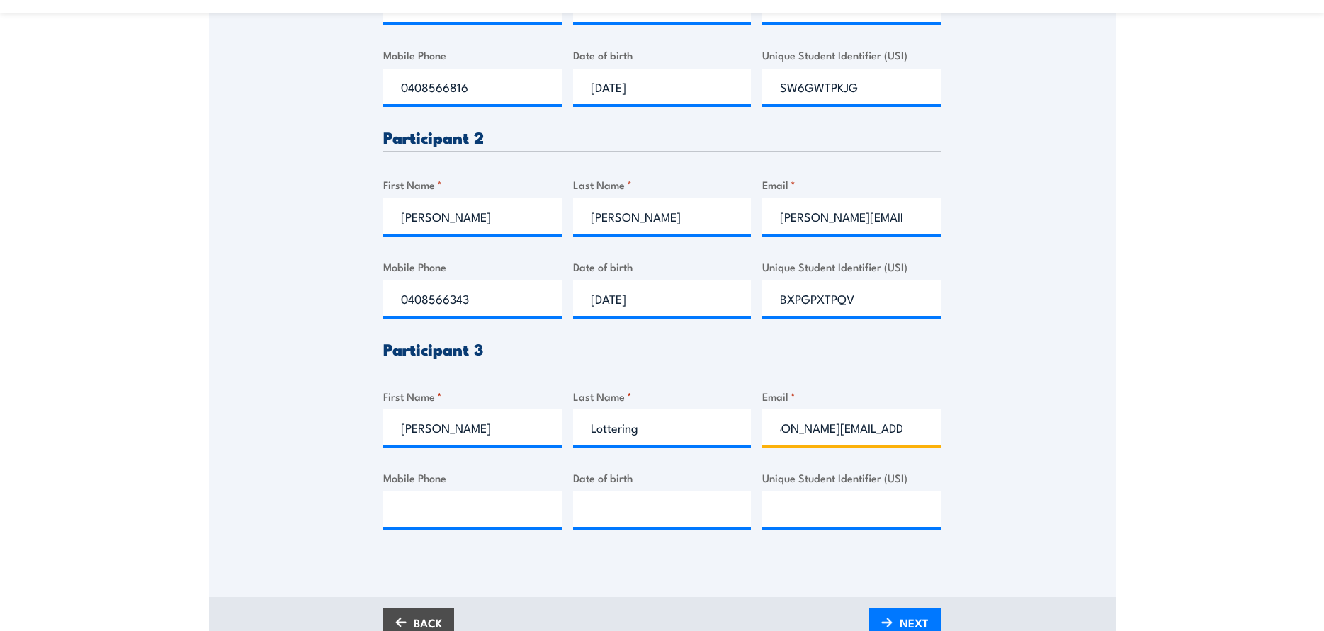
scroll to position [0, 39]
type input "[PERSON_NAME][EMAIL_ADDRESS][DOMAIN_NAME]"
click at [475, 509] on input "Mobile Phone" at bounding box center [472, 509] width 178 height 35
type input "0431010243"
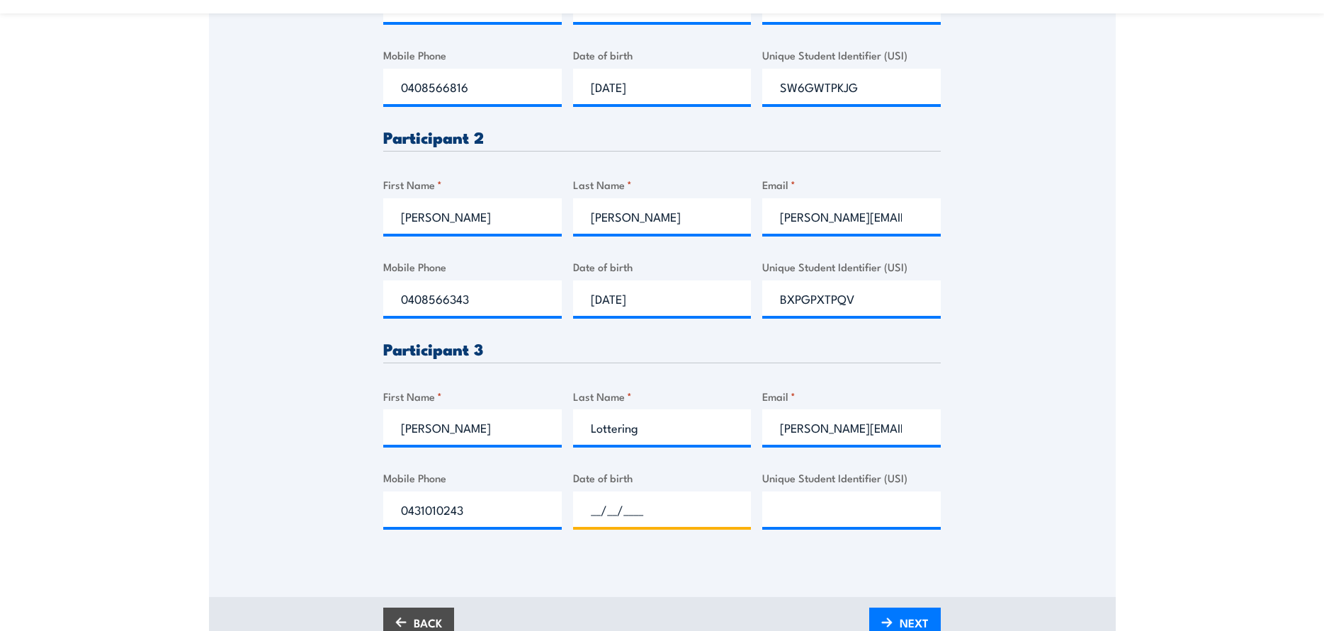
click at [632, 508] on input "__/__/____" at bounding box center [662, 509] width 178 height 35
type input "[DATE]"
click at [791, 504] on input "Unique Student Identifier (USI)" at bounding box center [851, 509] width 178 height 35
paste input "S3J6UKEHW5"
type input "S3J6UKEHW5"
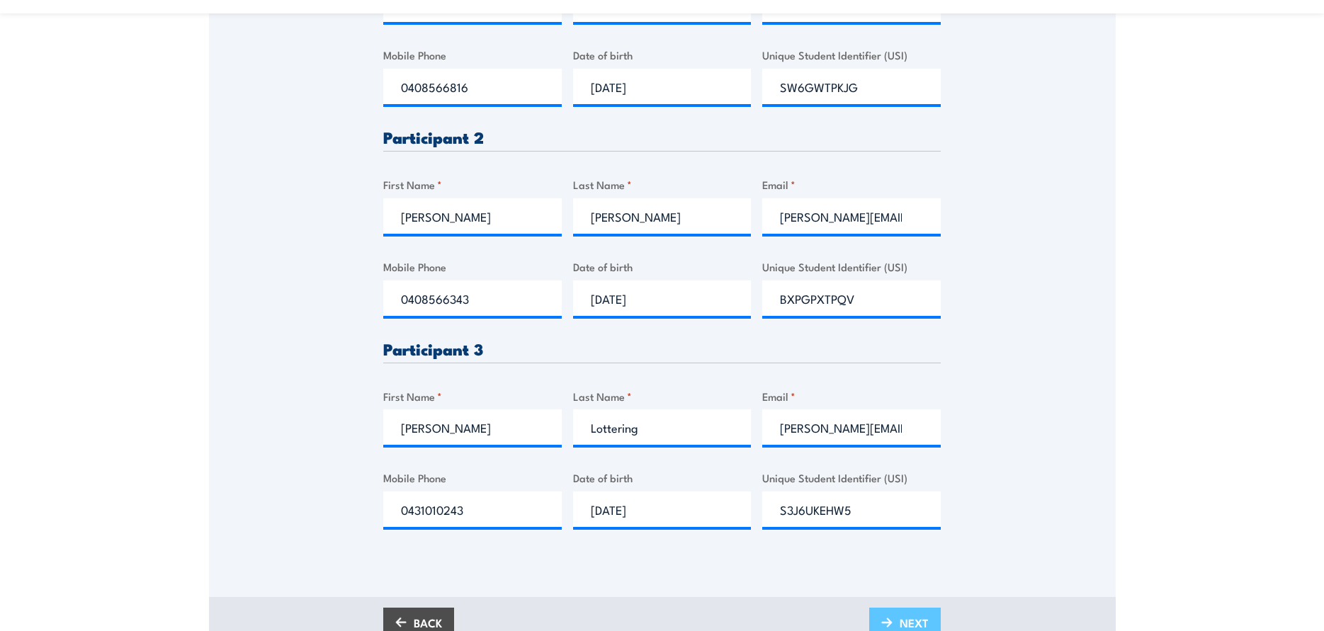
click at [915, 618] on span "NEXT" at bounding box center [913, 623] width 29 height 38
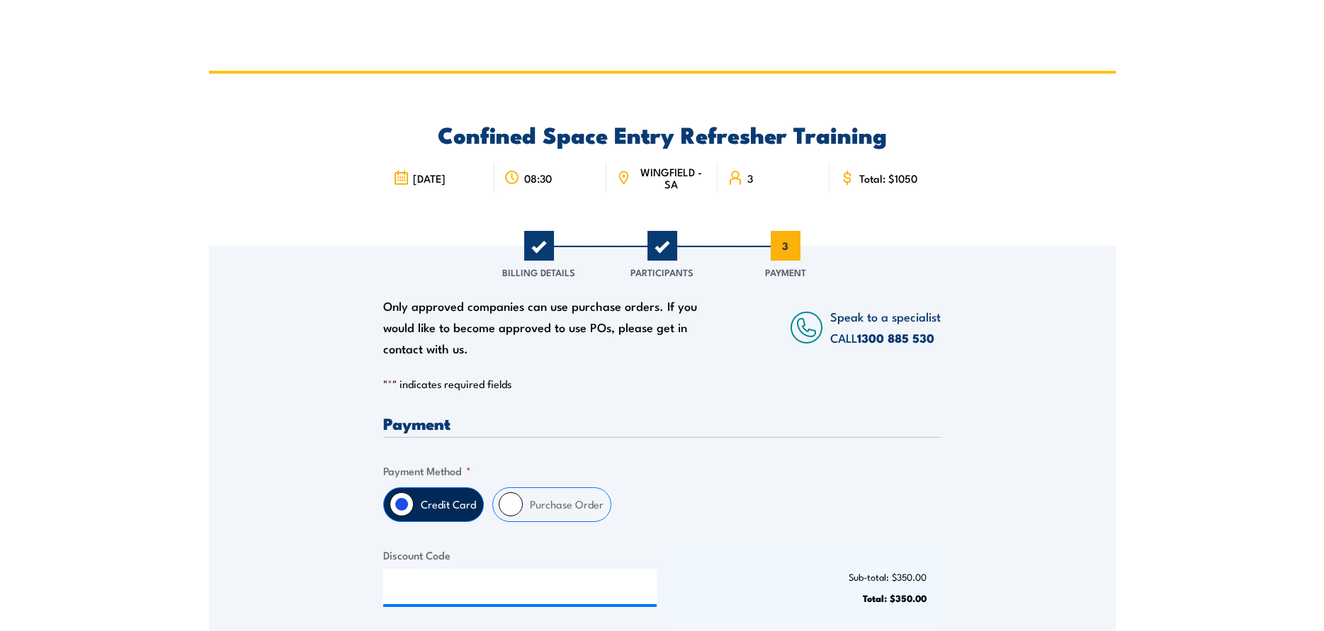
click at [510, 503] on input "Purchase Order" at bounding box center [511, 504] width 24 height 24
radio input "true"
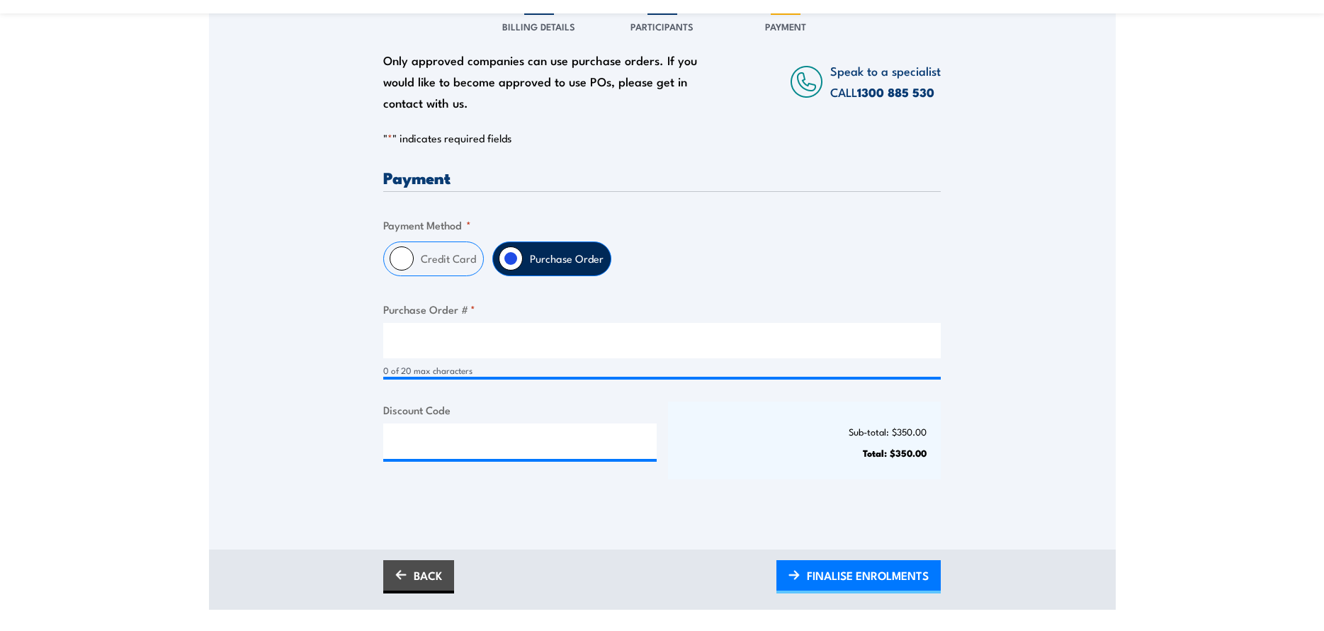
scroll to position [212, 0]
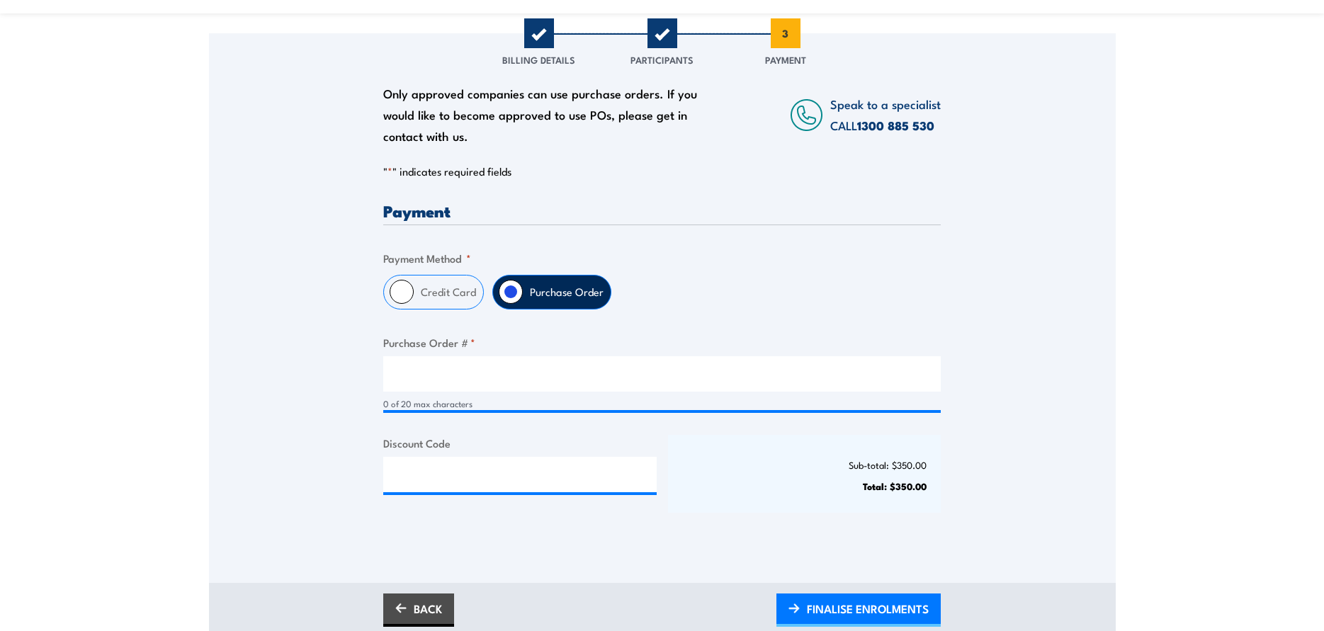
click at [886, 297] on div "Credit Card Purchase Order" at bounding box center [661, 292] width 557 height 35
